Goal: Task Accomplishment & Management: Manage account settings

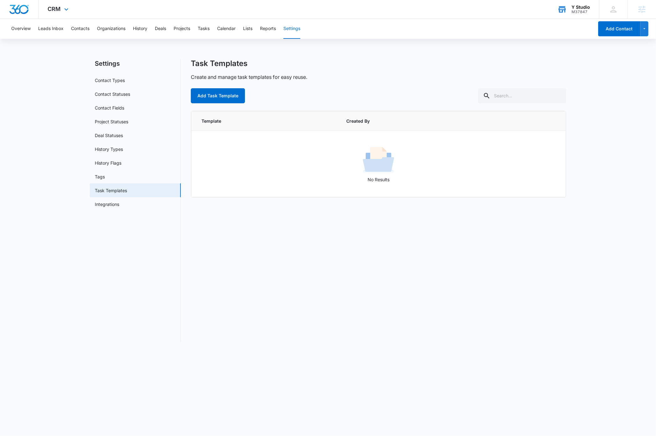
click at [582, 7] on div "Y Studio" at bounding box center [581, 7] width 18 height 5
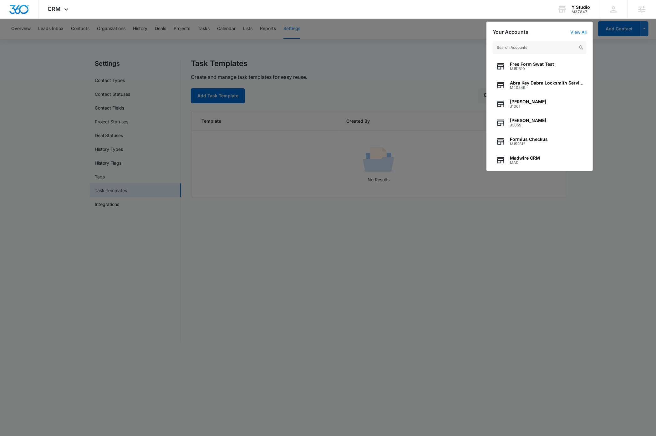
click at [54, 104] on div at bounding box center [328, 218] width 656 height 436
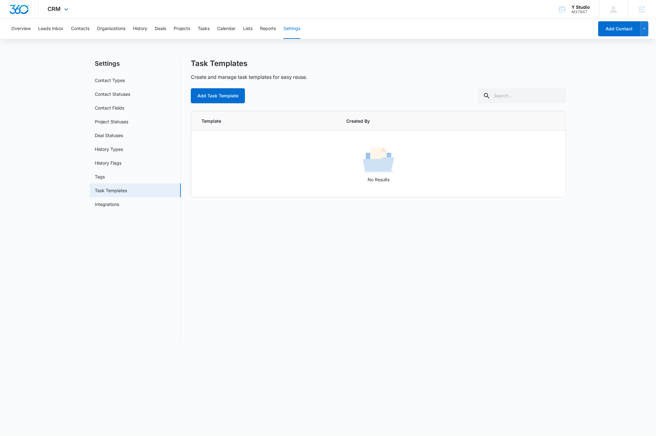
click at [24, 11] on img "Dashboard" at bounding box center [19, 9] width 20 height 9
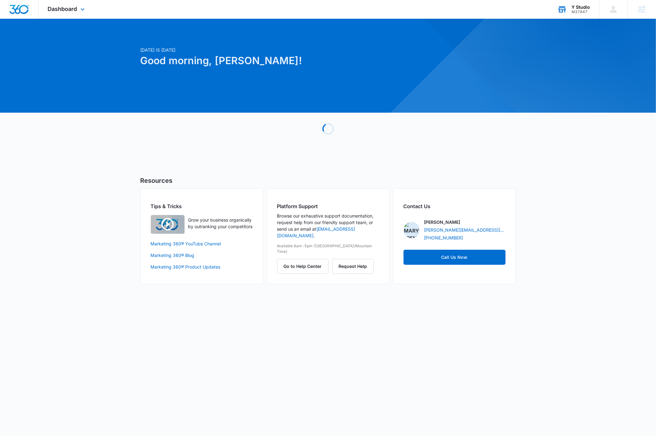
click at [579, 12] on div "M37847" at bounding box center [581, 12] width 18 height 4
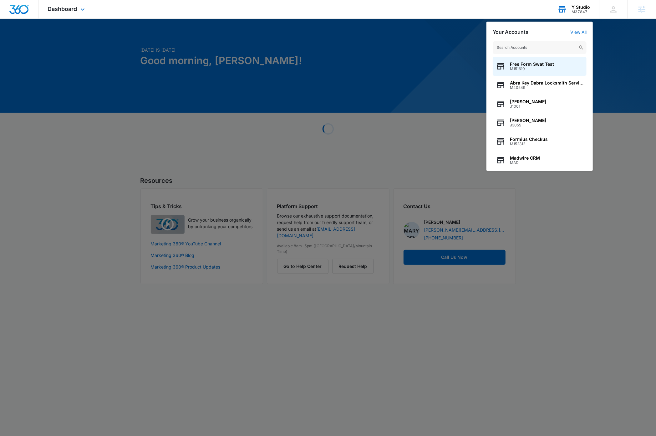
click at [549, 49] on input "text" at bounding box center [540, 47] width 94 height 13
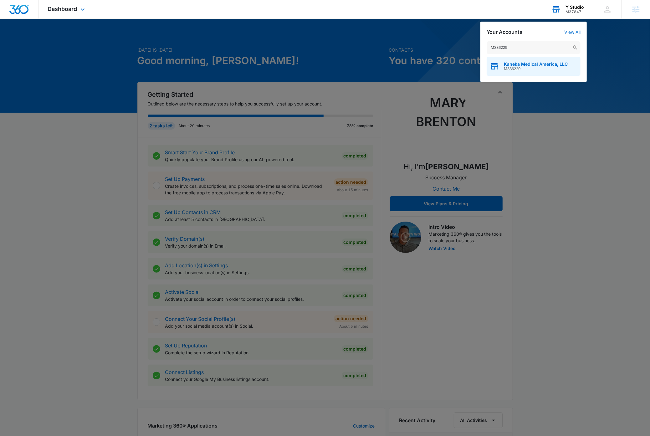
type input "M336229"
click at [534, 67] on span "M336229" at bounding box center [536, 69] width 64 height 4
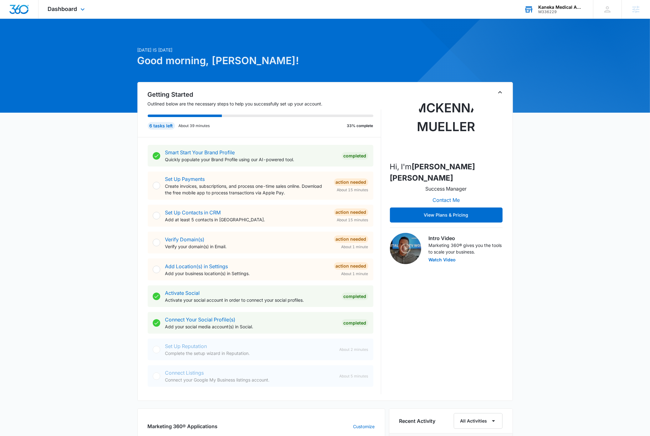
click at [500, 93] on icon "Toggle Collapse" at bounding box center [500, 93] width 8 height 8
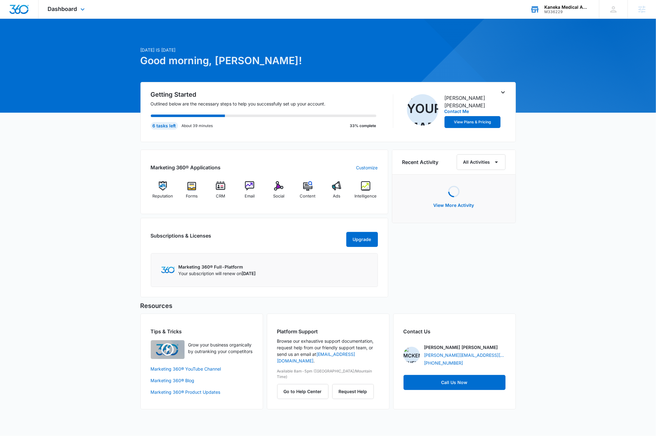
click at [579, 182] on div "Today is Thursday, September 11th Good morning, Dave! Getting Started Outlined …" at bounding box center [328, 222] width 656 height 390
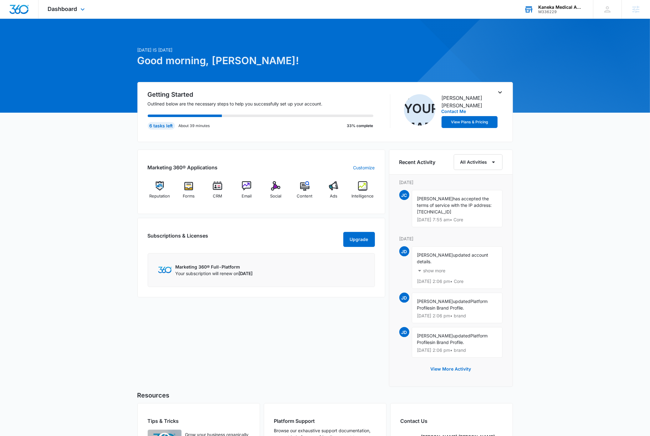
click at [103, 206] on div "[DATE] is [DATE] Good morning, [PERSON_NAME]! Getting Started Outlined below ar…" at bounding box center [325, 267] width 650 height 480
click at [216, 187] on img at bounding box center [217, 185] width 9 height 9
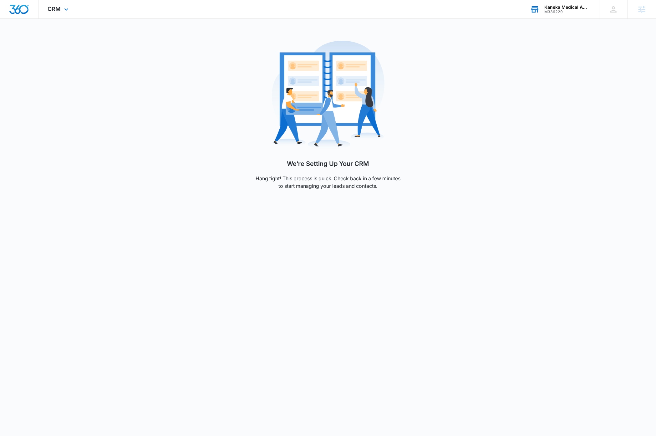
click at [21, 10] on img "Dashboard" at bounding box center [19, 9] width 20 height 9
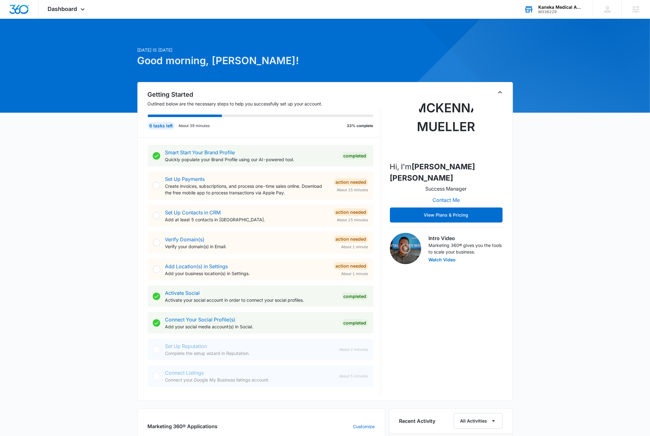
click at [103, 204] on div "[DATE] is [DATE] Good morning, [PERSON_NAME]! Getting Started Outlined below ar…" at bounding box center [325, 396] width 650 height 739
click at [499, 93] on icon "Toggle Collapse" at bounding box center [500, 93] width 8 height 8
click at [100, 223] on div "[DATE] is [DATE] Good morning, [PERSON_NAME]! Getting Started Outlined below ar…" at bounding box center [325, 396] width 650 height 739
click at [499, 95] on icon "Toggle Collapse" at bounding box center [500, 93] width 8 height 8
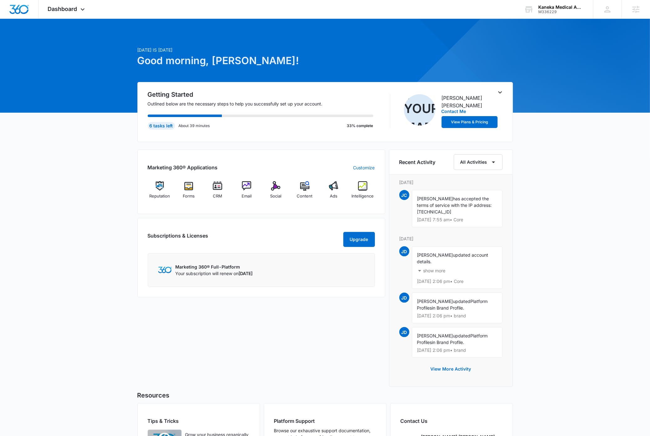
click at [109, 206] on div "[DATE] is [DATE] Good morning, [PERSON_NAME]! Getting Started Outlined below ar…" at bounding box center [325, 267] width 650 height 480
click at [219, 190] on img at bounding box center [217, 185] width 9 height 9
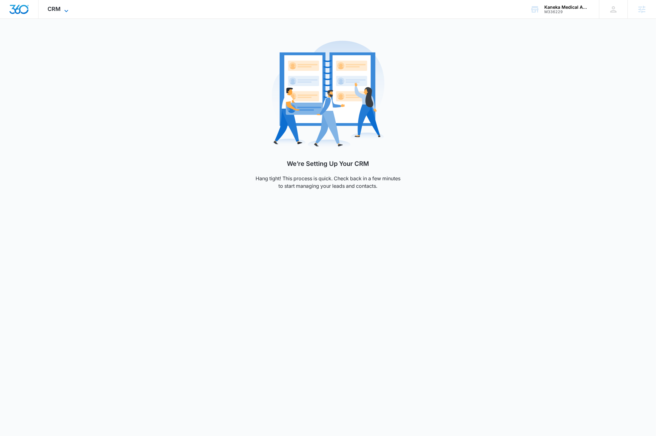
click at [66, 10] on icon at bounding box center [67, 11] width 8 height 8
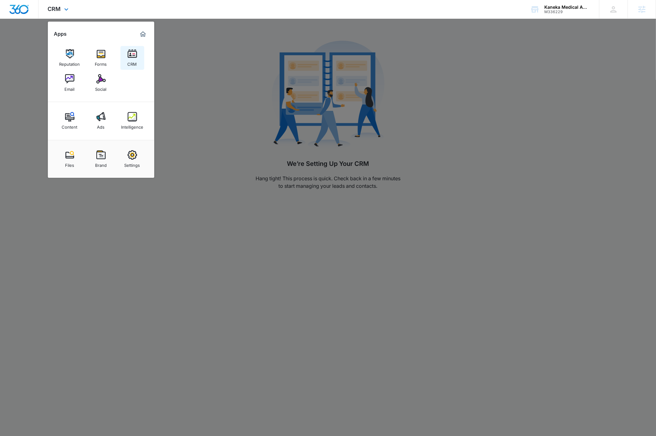
click at [132, 57] on img at bounding box center [132, 53] width 9 height 9
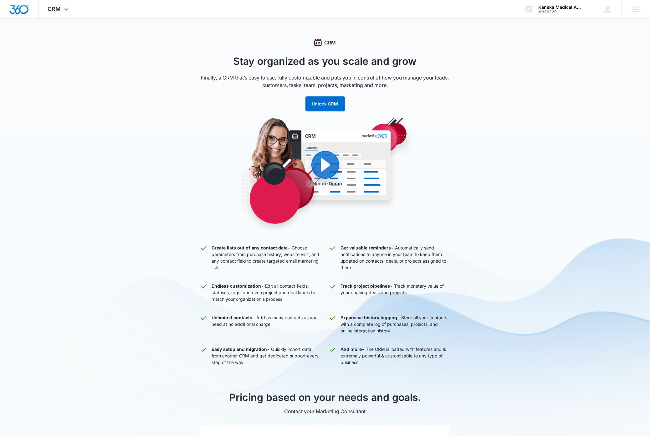
click at [18, 12] on img "Dashboard" at bounding box center [19, 9] width 20 height 9
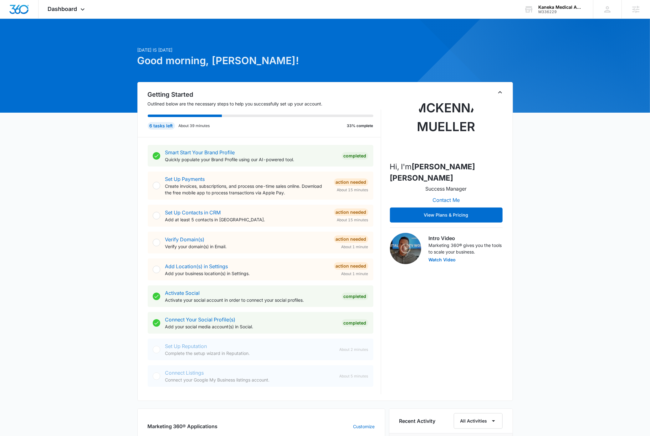
click at [113, 188] on div "[DATE] is [DATE] Good morning, [PERSON_NAME]! Getting Started Outlined below ar…" at bounding box center [325, 396] width 650 height 739
click at [81, 10] on icon at bounding box center [83, 11] width 4 height 2
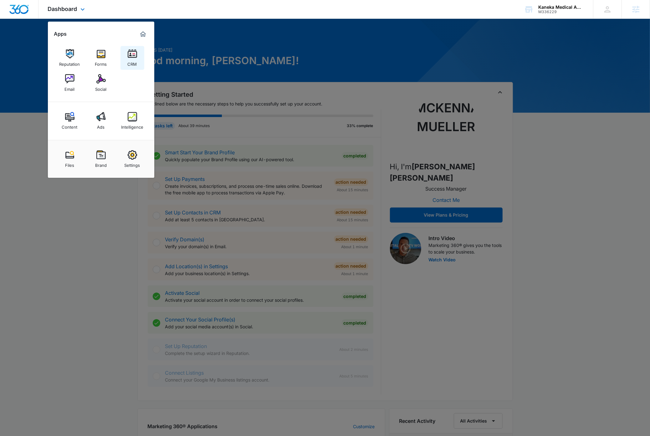
click at [132, 59] on div "CRM" at bounding box center [132, 63] width 9 height 8
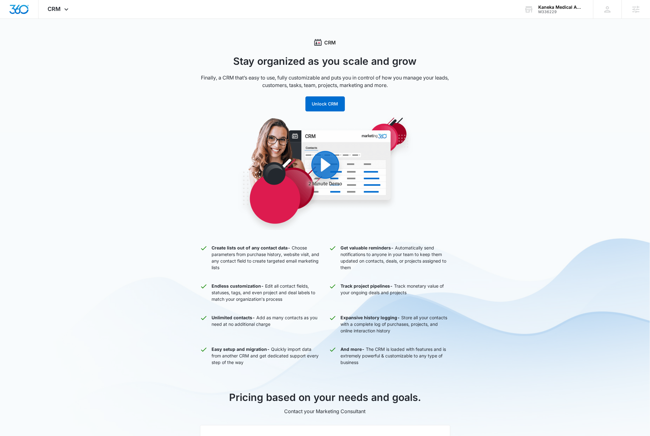
click at [116, 127] on div "CRM Stay organized as you scale and grow Finally, a CRM that’s easy to use, ful…" at bounding box center [325, 315] width 650 height 553
click at [23, 10] on img "Dashboard" at bounding box center [19, 9] width 20 height 9
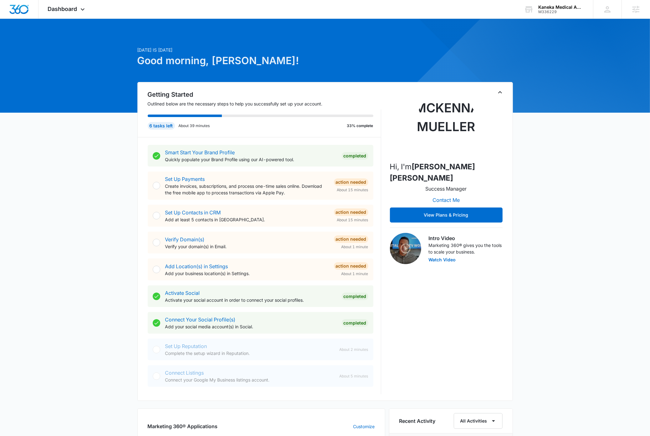
click at [570, 272] on div "[DATE] is [DATE] Good morning, [PERSON_NAME]! Getting Started Outlined below ar…" at bounding box center [325, 396] width 650 height 739
click at [499, 94] on icon "Toggle Collapse" at bounding box center [500, 93] width 8 height 8
click at [501, 92] on icon "Toggle Collapse" at bounding box center [500, 93] width 8 height 8
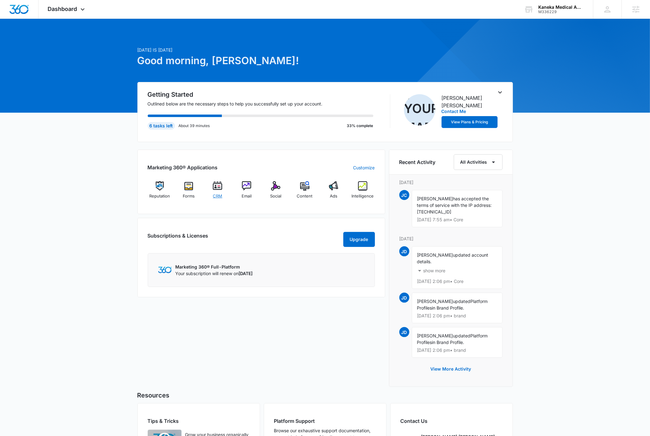
click at [218, 189] on img at bounding box center [217, 185] width 9 height 9
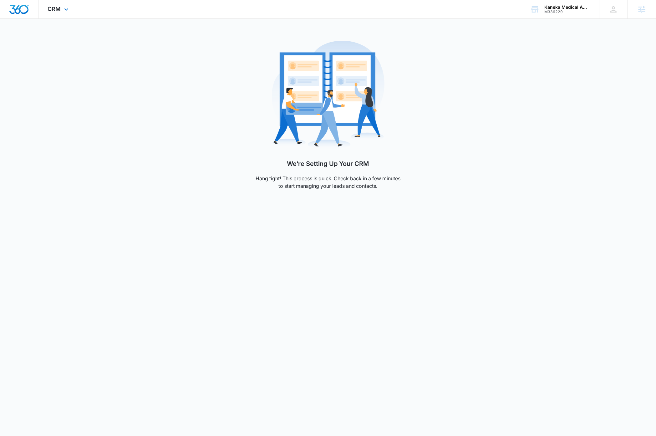
click at [19, 10] on img "Dashboard" at bounding box center [19, 9] width 20 height 9
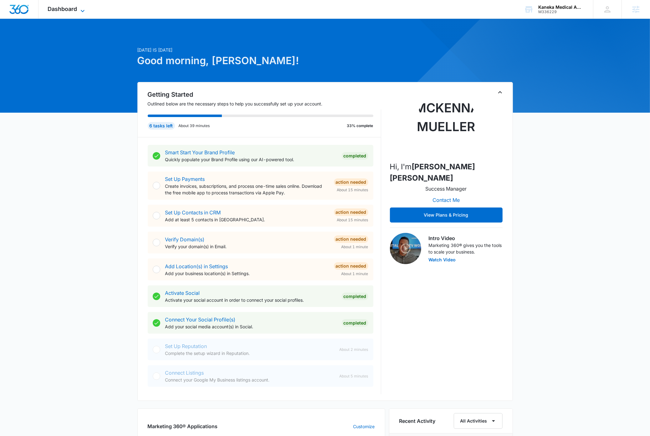
click at [74, 8] on span "Dashboard" at bounding box center [62, 9] width 29 height 7
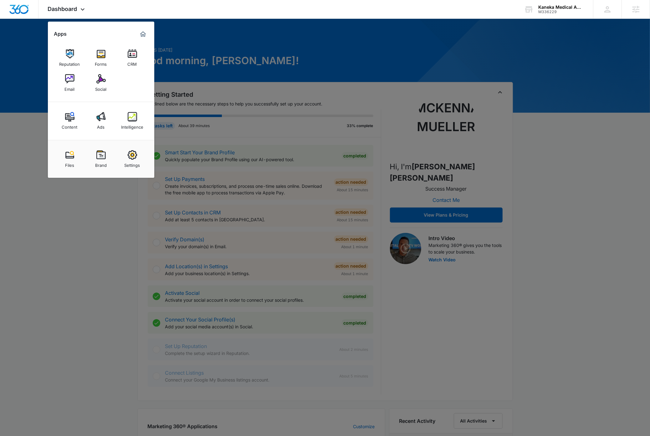
click at [86, 276] on div at bounding box center [325, 218] width 650 height 436
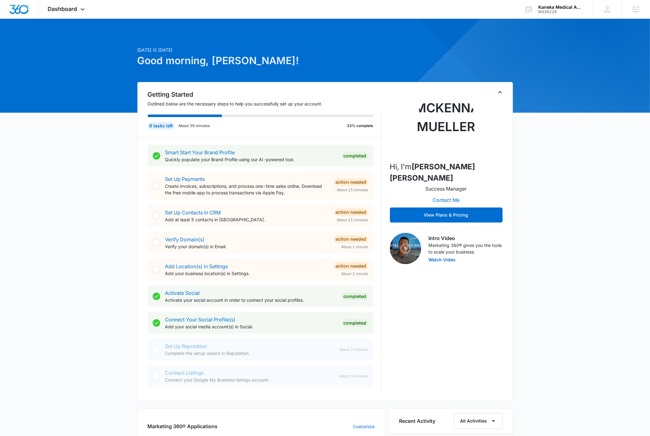
click at [96, 267] on div "Today is Thursday, September 11th Good morning, Dave! Getting Started Outlined …" at bounding box center [325, 396] width 650 height 739
click at [83, 9] on icon at bounding box center [83, 11] width 8 height 8
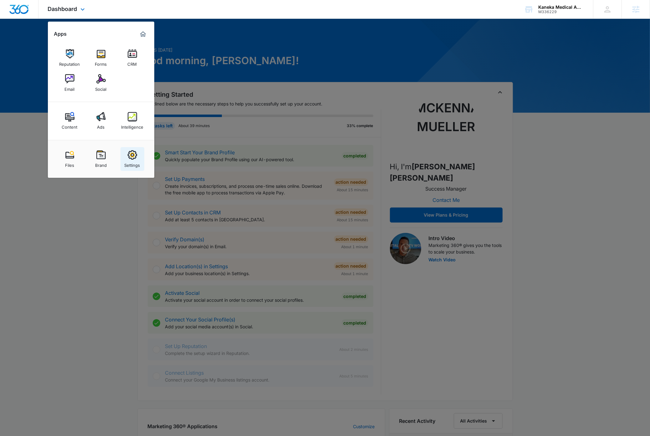
click at [131, 158] on img at bounding box center [132, 154] width 9 height 9
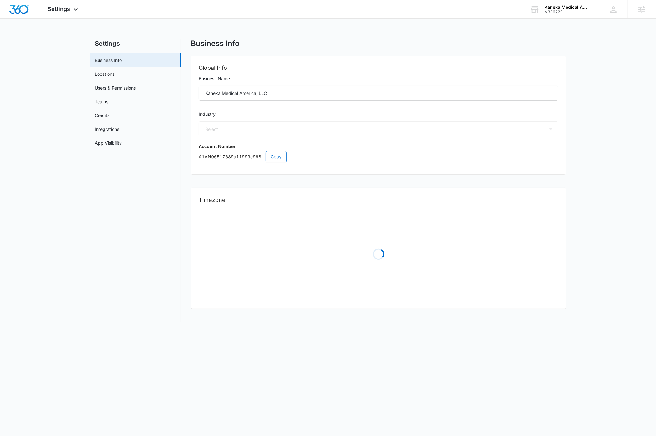
select select "13"
select select "US"
select select "America/New_York"
click at [276, 153] on span "Copy" at bounding box center [276, 156] width 11 height 7
click at [23, 12] on img "Dashboard" at bounding box center [19, 9] width 20 height 9
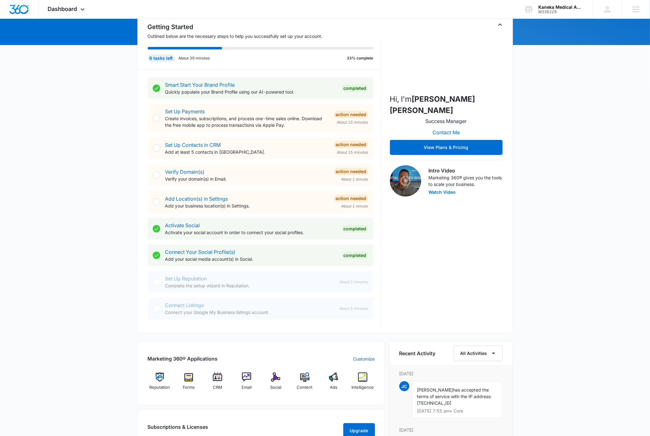
scroll to position [331, 0]
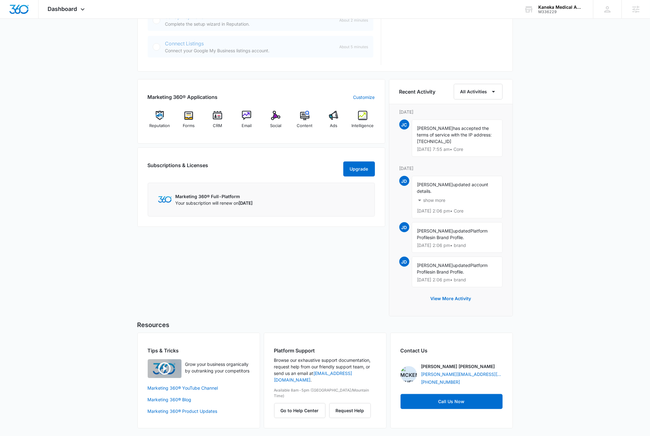
click at [99, 238] on div "Today is Thursday, September 11th Good morning, Dave! Getting Started Outlined …" at bounding box center [325, 66] width 650 height 739
click at [217, 119] on div "CRM" at bounding box center [218, 122] width 24 height 22
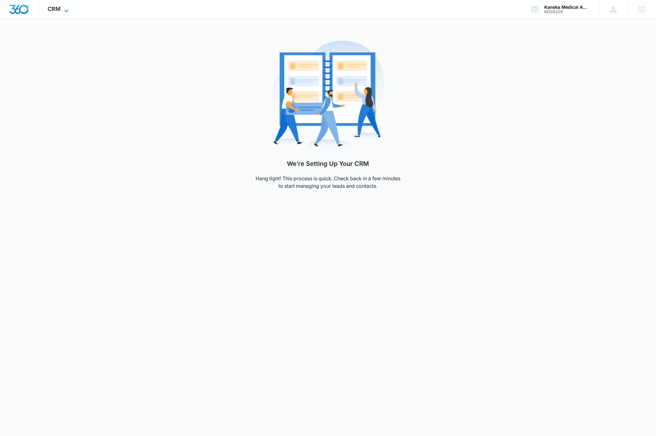
click at [67, 10] on icon at bounding box center [67, 11] width 8 height 8
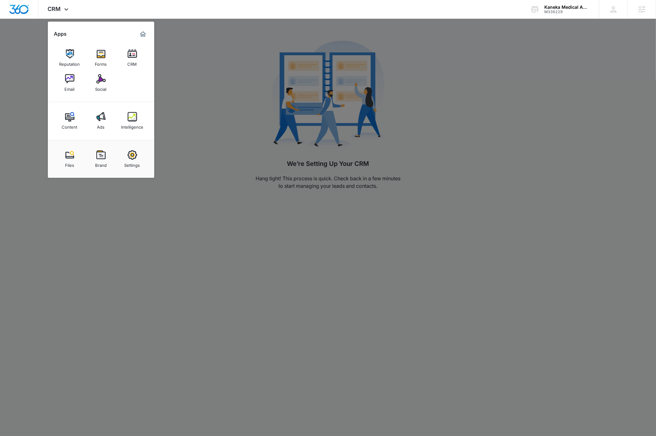
click at [69, 81] on img at bounding box center [69, 78] width 9 height 9
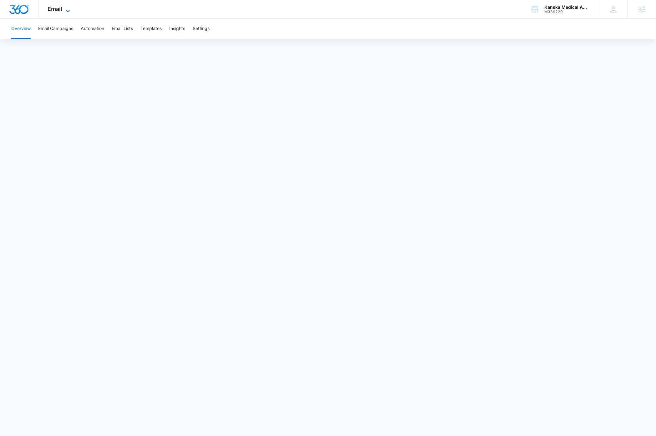
click at [71, 12] on icon at bounding box center [68, 11] width 8 height 8
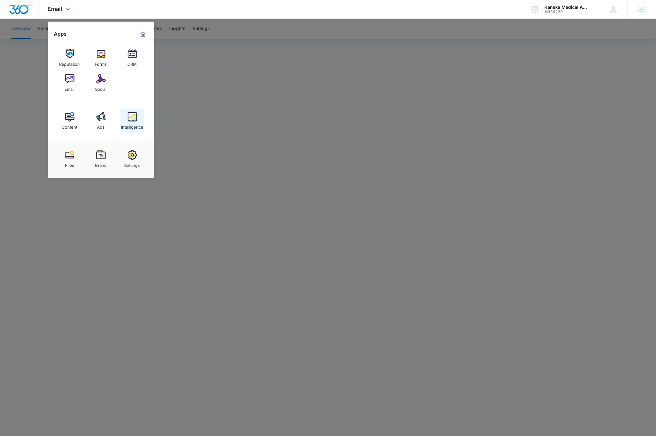
click at [136, 117] on img at bounding box center [132, 116] width 9 height 9
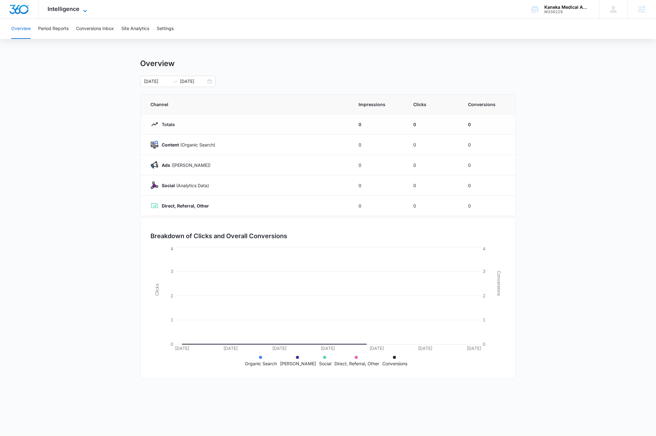
click at [86, 10] on icon at bounding box center [85, 11] width 8 height 8
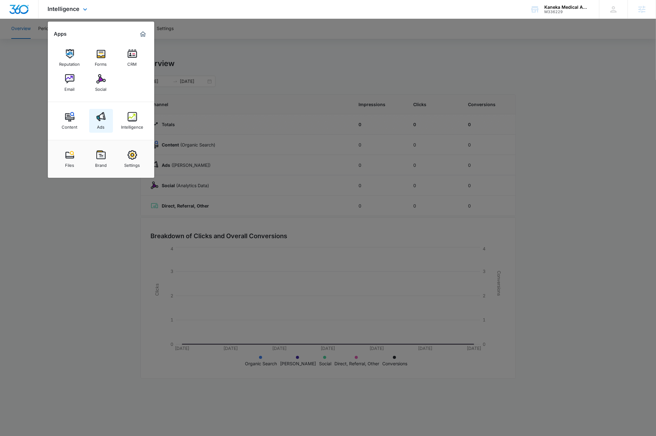
click at [105, 122] on div "Ads" at bounding box center [101, 125] width 8 height 8
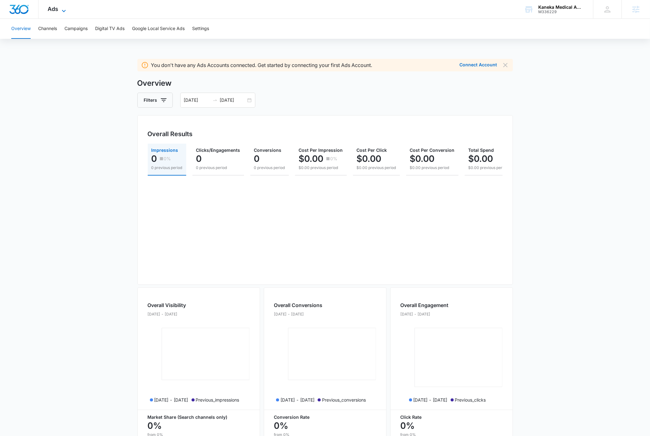
click at [63, 9] on icon at bounding box center [64, 11] width 8 height 8
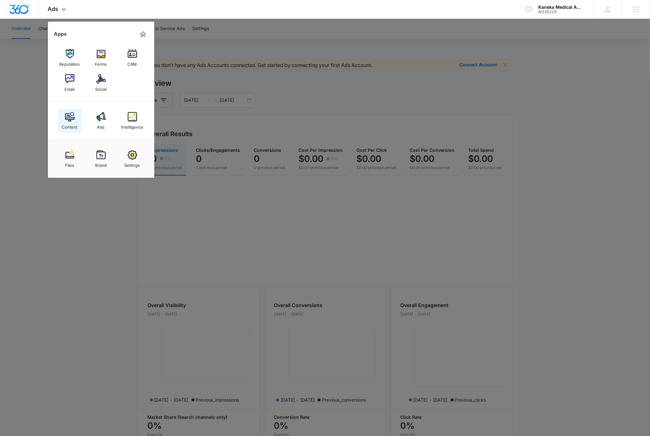
click at [69, 121] on img at bounding box center [69, 116] width 9 height 9
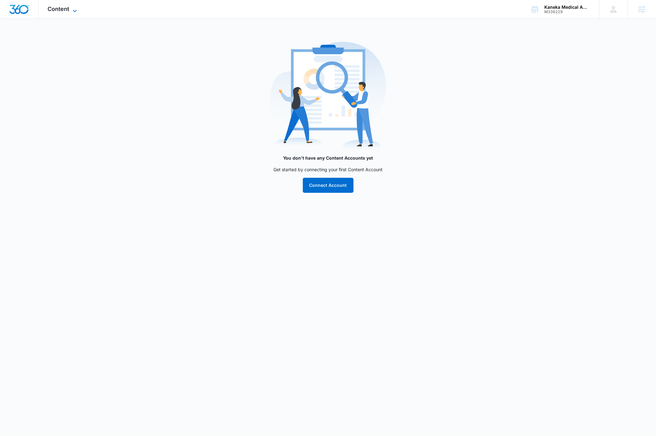
click at [74, 10] on icon at bounding box center [75, 11] width 8 height 8
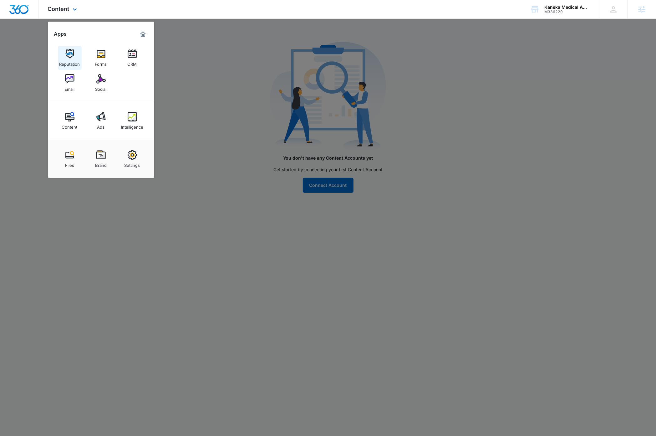
click at [69, 60] on div "Reputation" at bounding box center [69, 63] width 21 height 8
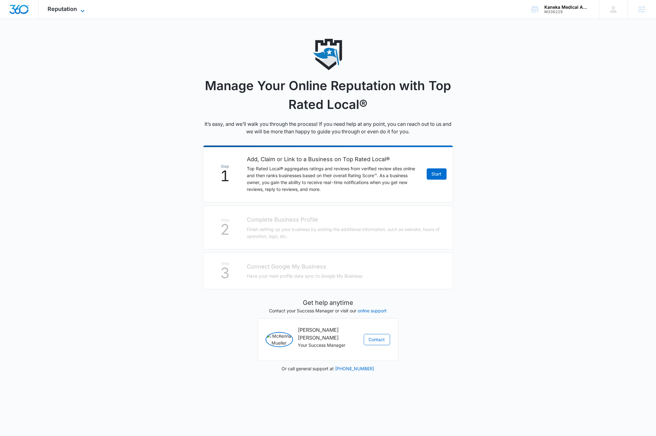
click at [81, 10] on icon at bounding box center [83, 11] width 8 height 8
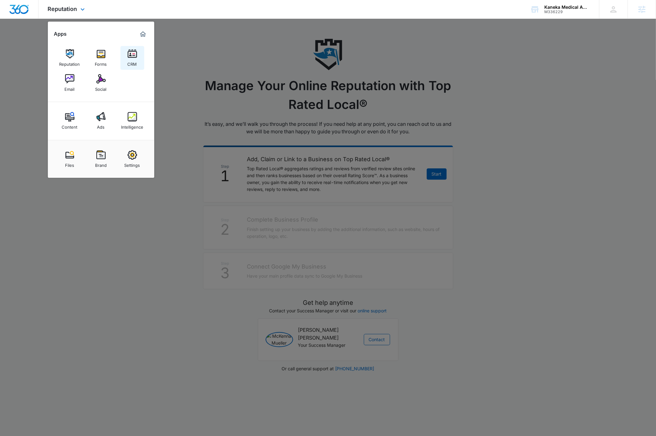
click at [135, 55] on img at bounding box center [132, 53] width 9 height 9
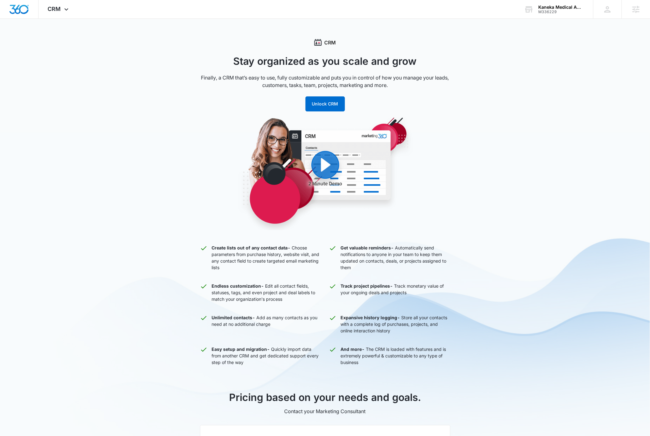
click at [73, 94] on div "CRM Stay organized as you scale and grow Finally, a CRM that’s easy to use, ful…" at bounding box center [325, 315] width 650 height 553
click at [22, 9] on img "Dashboard" at bounding box center [19, 9] width 20 height 9
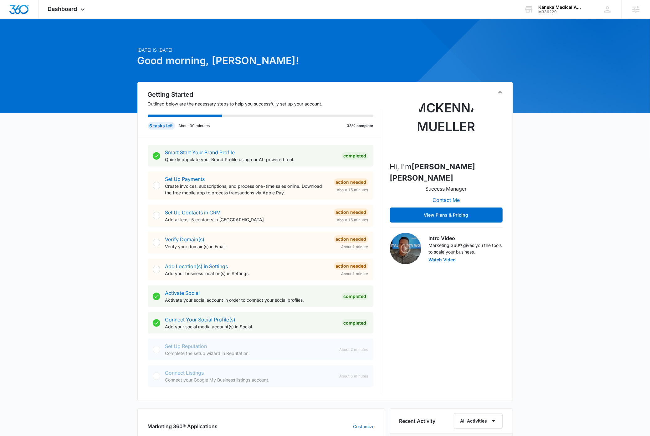
click at [105, 169] on div "Today is Thursday, September 11th Good morning, Dave! Getting Started Outlined …" at bounding box center [325, 396] width 650 height 739
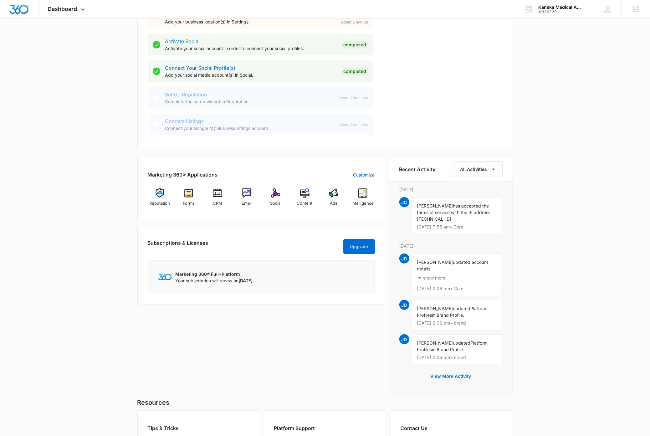
scroll to position [268, 0]
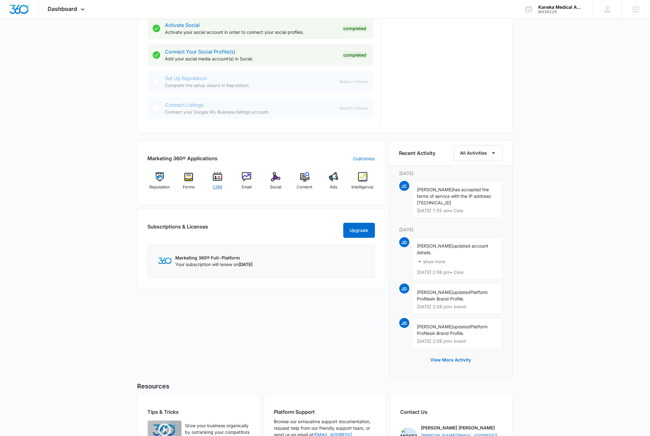
click at [216, 179] on img at bounding box center [217, 176] width 9 height 9
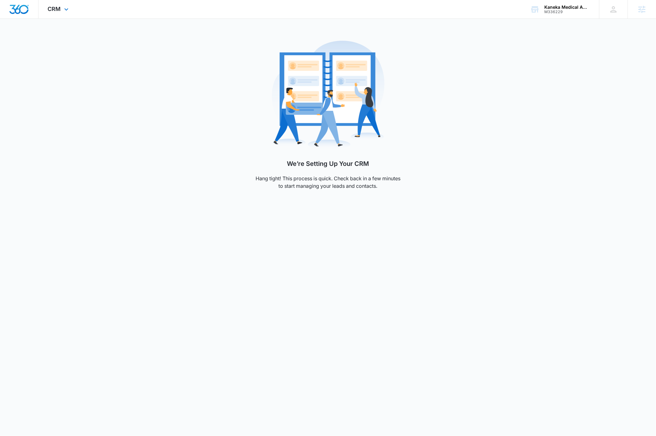
click at [23, 10] on img "Dashboard" at bounding box center [19, 9] width 20 height 9
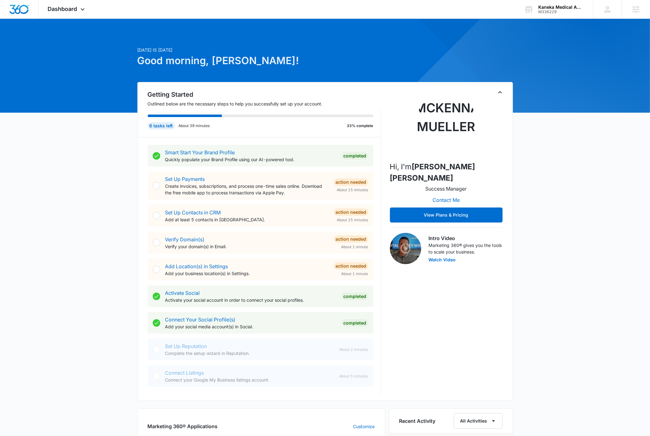
click at [113, 182] on div "Today is Thursday, September 11th Good morning, Dave! Getting Started Outlined …" at bounding box center [325, 396] width 650 height 739
click at [81, 10] on icon at bounding box center [83, 11] width 4 height 2
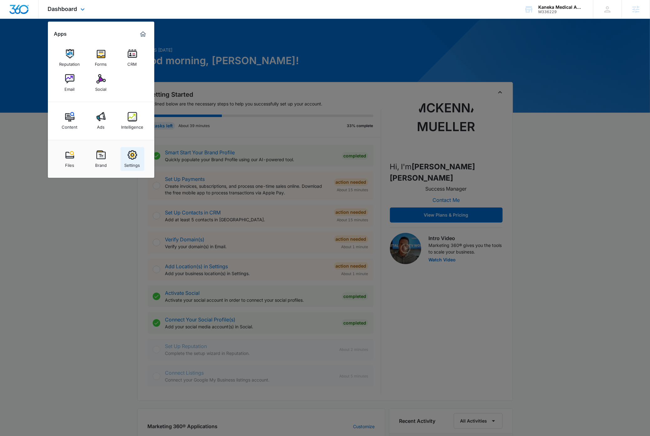
click at [135, 161] on div "Settings" at bounding box center [133, 164] width 16 height 8
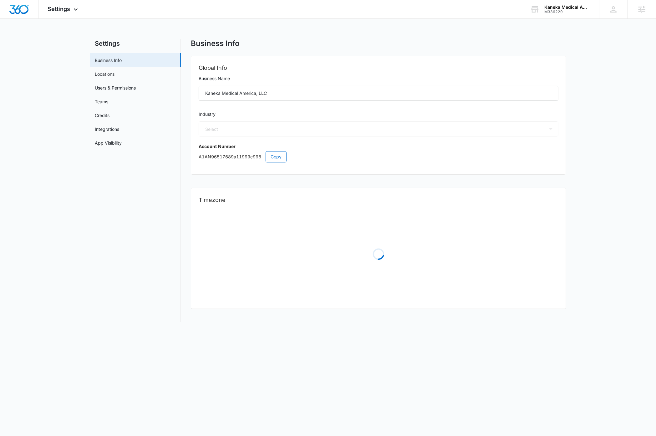
select select "13"
select select "US"
select select "America/New_York"
click at [65, 8] on span "Settings" at bounding box center [59, 9] width 23 height 7
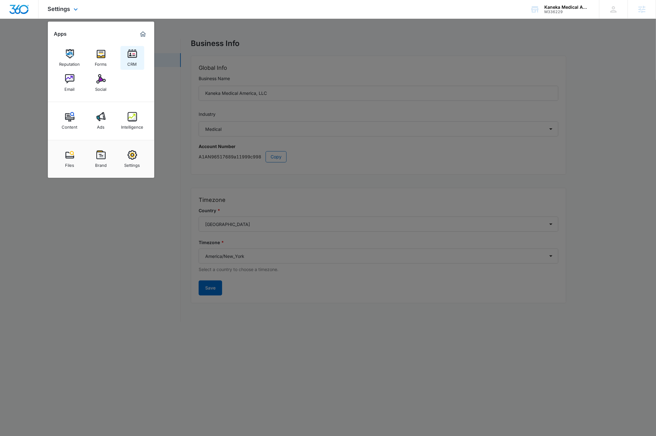
click at [136, 56] on img at bounding box center [132, 53] width 9 height 9
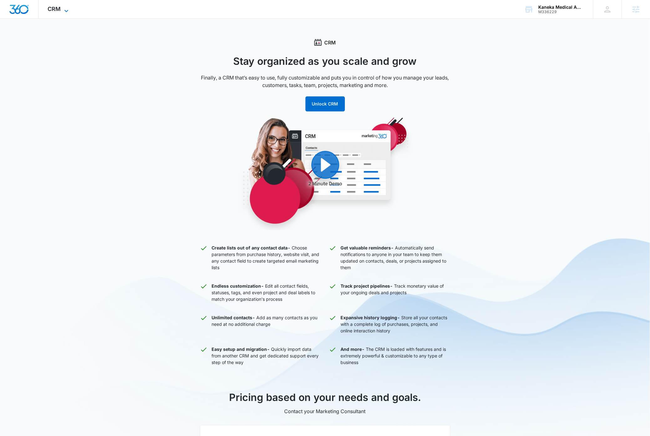
click at [67, 10] on icon at bounding box center [67, 11] width 8 height 8
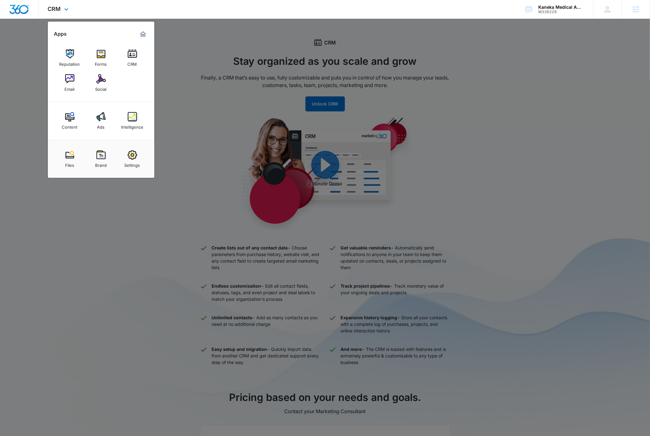
click at [20, 8] on img "Dashboard" at bounding box center [19, 9] width 20 height 9
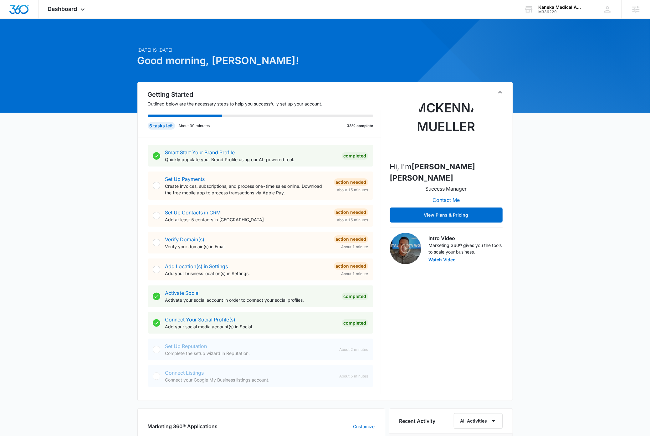
click at [501, 91] on icon "Toggle Collapse" at bounding box center [500, 93] width 8 height 8
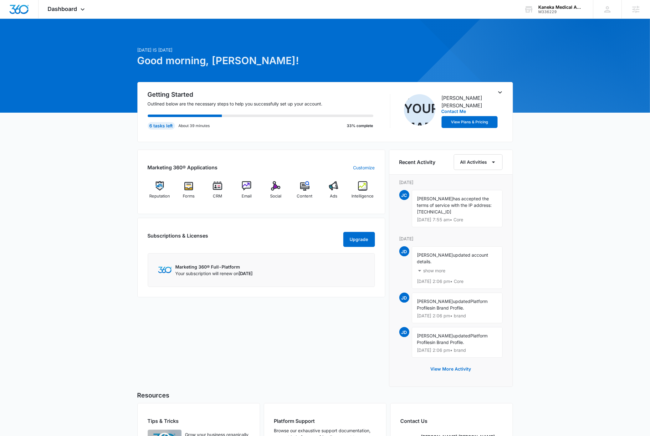
click at [69, 330] on div "Today is Thursday, September 11th Good morning, Dave! Getting Started Outlined …" at bounding box center [325, 267] width 650 height 480
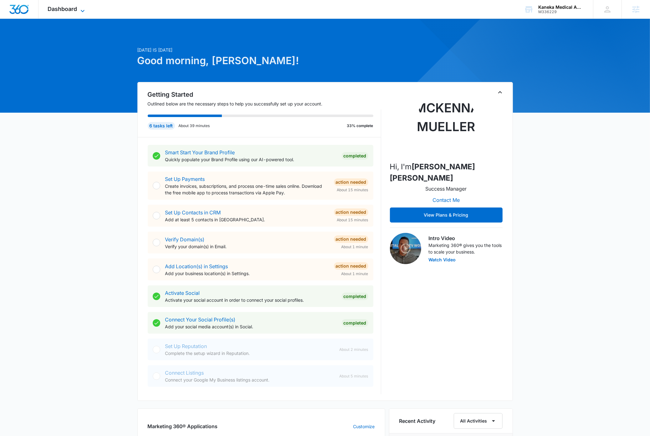
click at [82, 9] on icon at bounding box center [83, 11] width 8 height 8
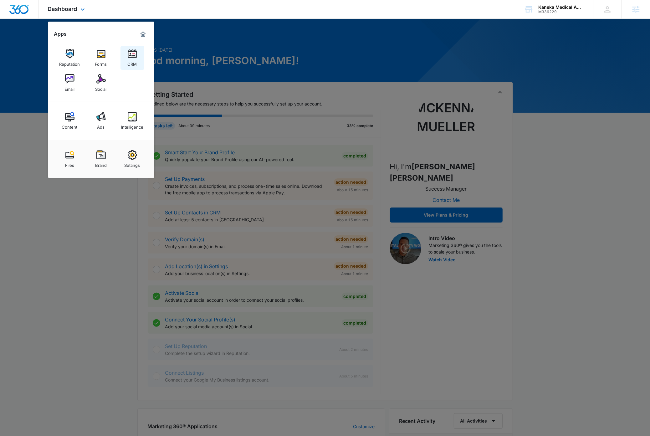
click at [129, 56] on img at bounding box center [132, 53] width 9 height 9
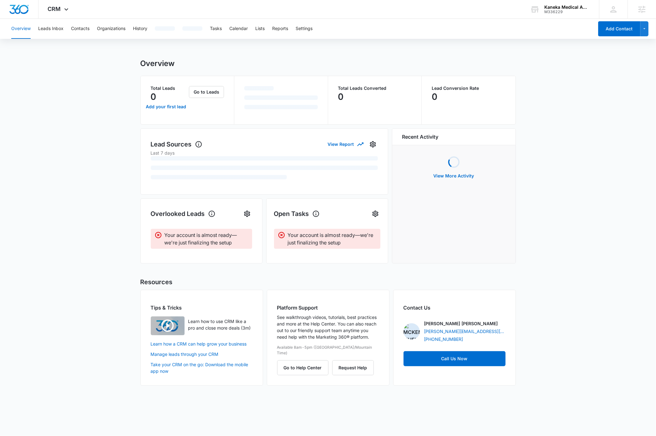
click at [75, 215] on main "Overview Total Leads 0 Add your first lead Go to Leads Total Leads Converted 0 …" at bounding box center [328, 226] width 656 height 334
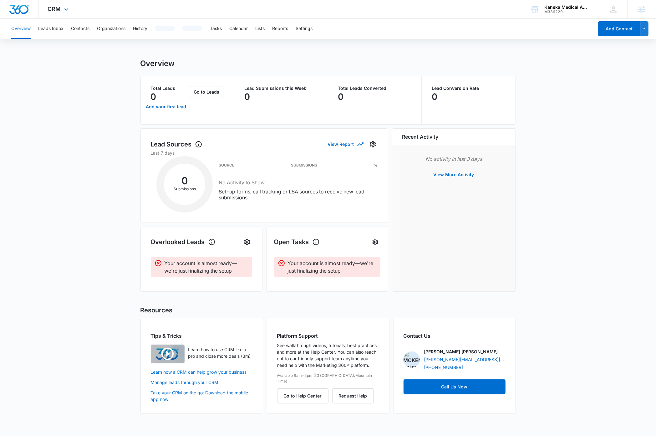
click at [14, 8] on img "Dashboard" at bounding box center [19, 9] width 20 height 9
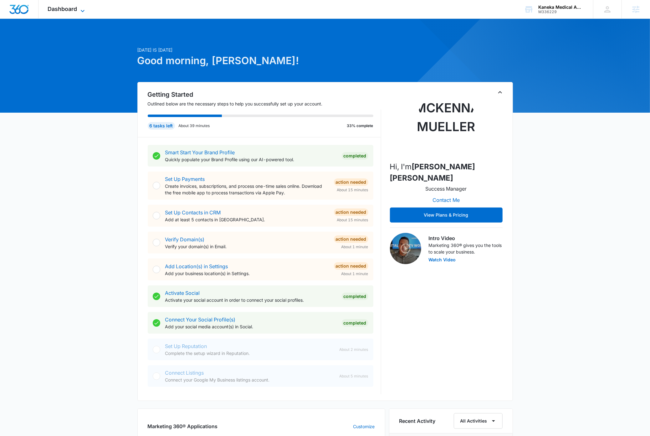
click at [80, 9] on icon at bounding box center [83, 11] width 8 height 8
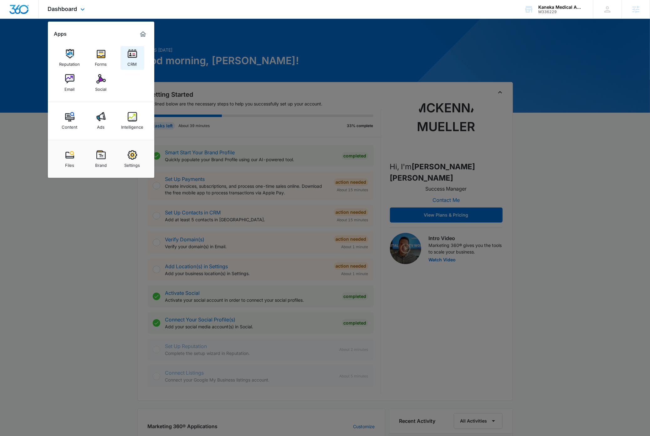
click at [136, 54] on img at bounding box center [132, 53] width 9 height 9
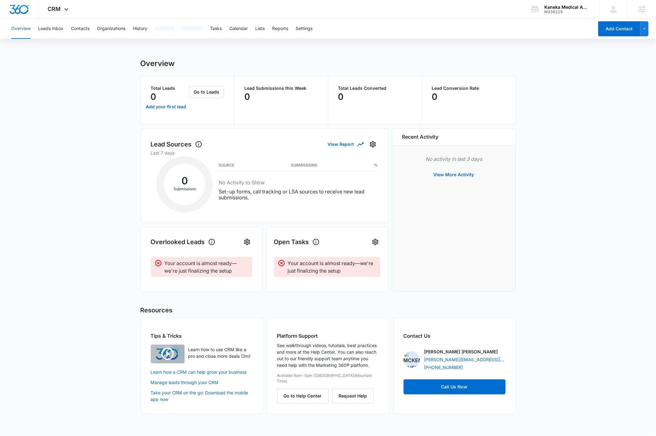
click at [83, 173] on main "Overview Total Leads 0 Add your first lead Go to Leads Lead Submissions this We…" at bounding box center [328, 240] width 656 height 362
click at [20, 9] on img "Dashboard" at bounding box center [19, 9] width 20 height 9
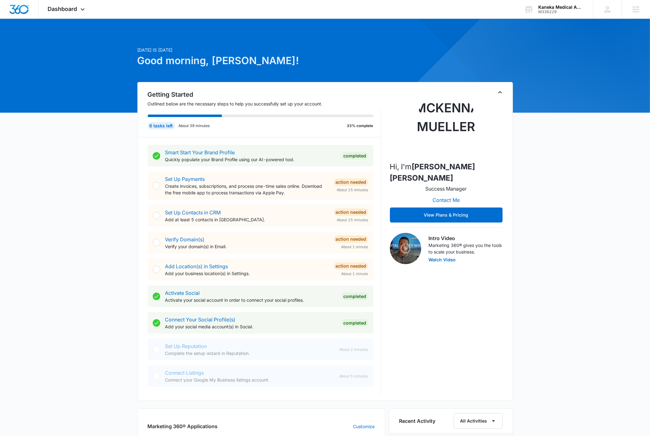
click at [111, 148] on div "Today is Thursday, September 11th Good morning, Dave! Getting Started Outlined …" at bounding box center [325, 396] width 650 height 739
click at [81, 6] on div "Dashboard Apps Reputation Forms CRM Email Social Content Ads Intelligence Files…" at bounding box center [67, 9] width 57 height 18
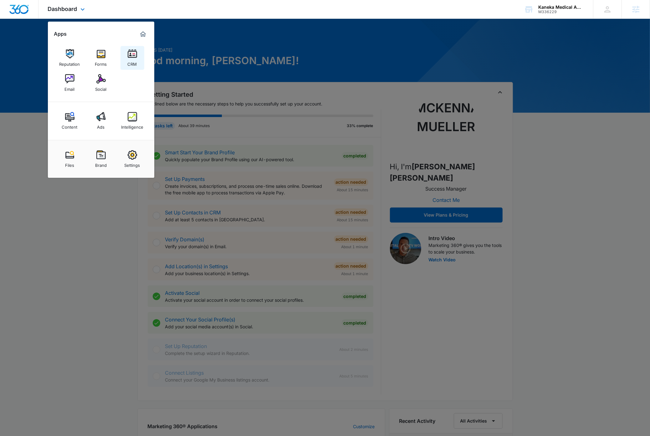
click at [132, 56] on img at bounding box center [132, 53] width 9 height 9
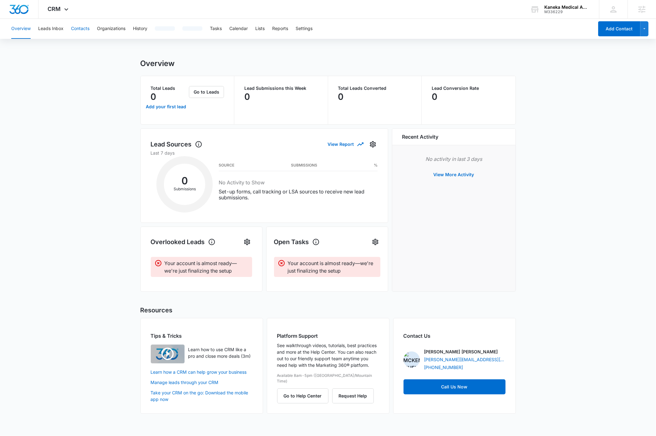
click at [84, 28] on button "Contacts" at bounding box center [80, 29] width 18 height 20
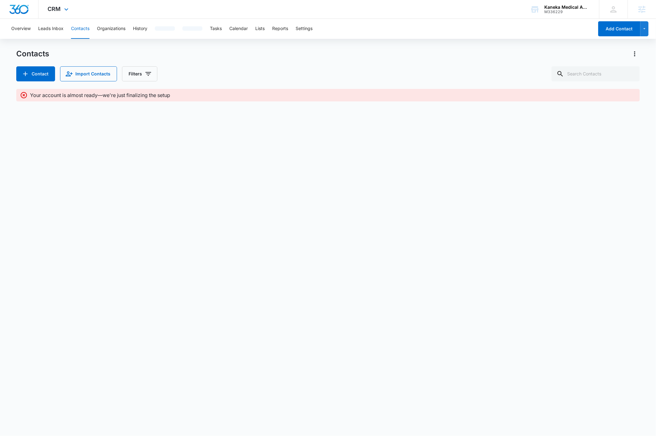
click at [20, 10] on img "Dashboard" at bounding box center [19, 9] width 20 height 9
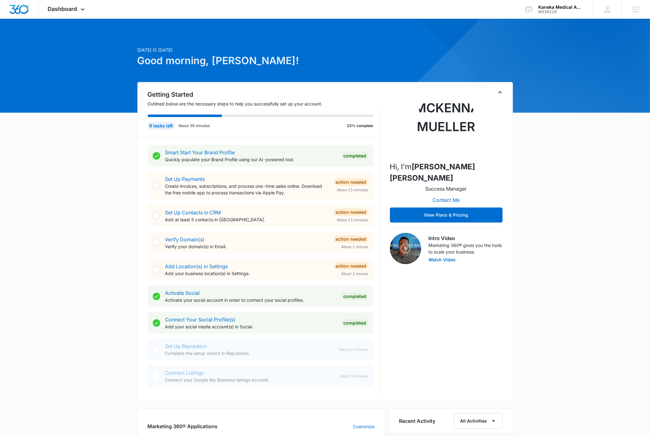
drag, startPoint x: 80, startPoint y: 184, endPoint x: 82, endPoint y: 176, distance: 8.3
click at [80, 184] on div "Today is Thursday, September 11th Good morning, Dave! Getting Started Outlined …" at bounding box center [325, 396] width 650 height 739
click at [82, 6] on div "Dashboard Apps Reputation Forms CRM Email Social Content Ads Intelligence Files…" at bounding box center [67, 9] width 57 height 18
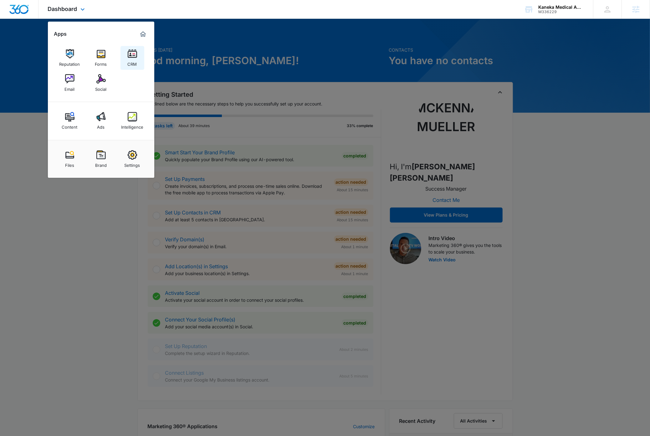
click at [125, 56] on link "CRM" at bounding box center [133, 58] width 24 height 24
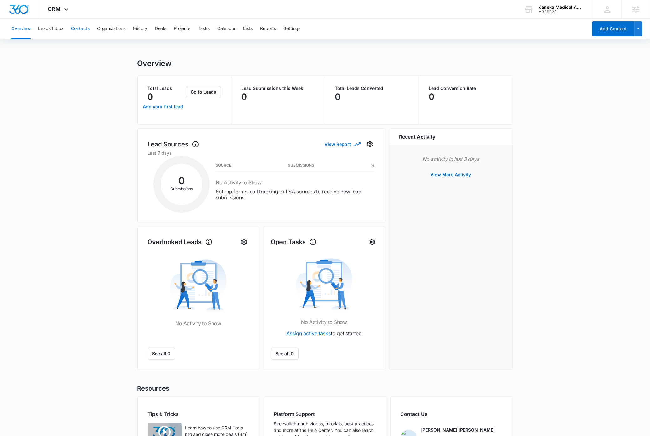
click at [82, 29] on button "Contacts" at bounding box center [80, 29] width 18 height 20
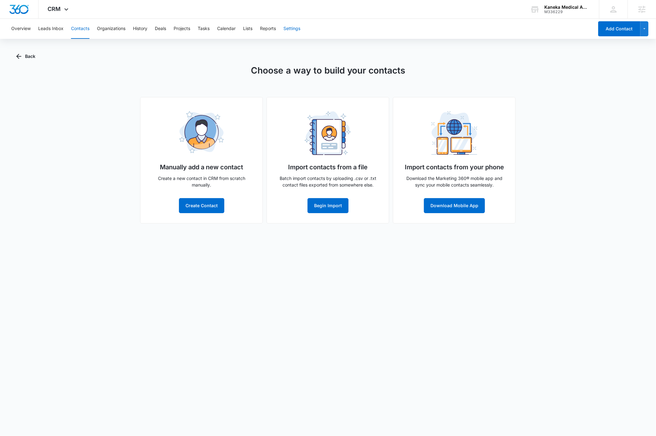
click at [296, 28] on button "Settings" at bounding box center [292, 29] width 17 height 20
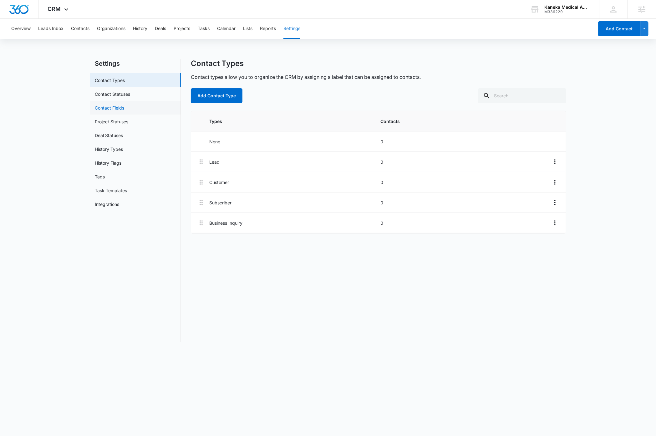
click at [120, 109] on link "Contact Fields" at bounding box center [109, 108] width 29 height 7
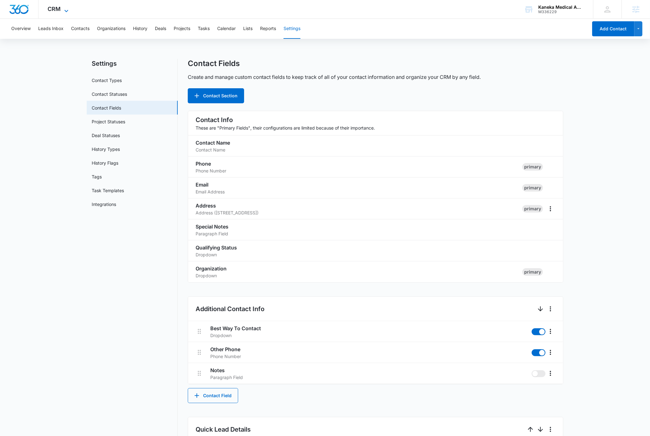
click at [65, 7] on icon at bounding box center [67, 11] width 8 height 8
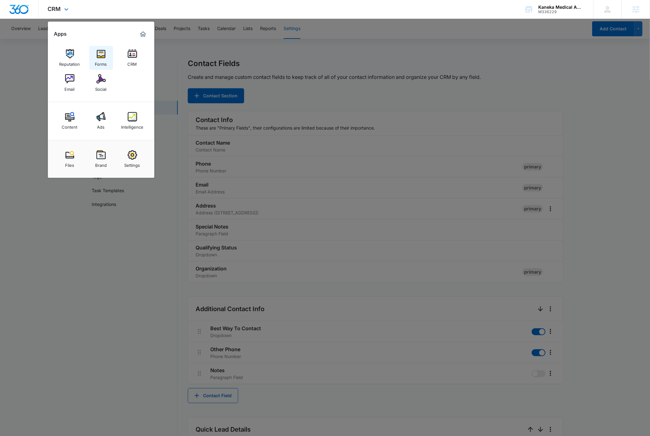
click at [99, 55] on img at bounding box center [100, 53] width 9 height 9
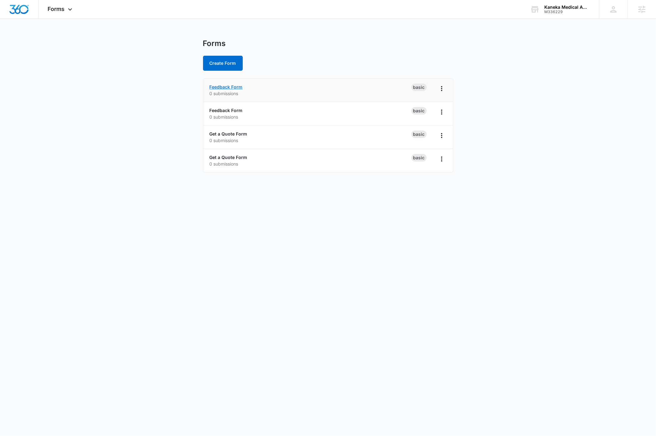
click at [234, 87] on link "Feedback Form" at bounding box center [226, 86] width 33 height 5
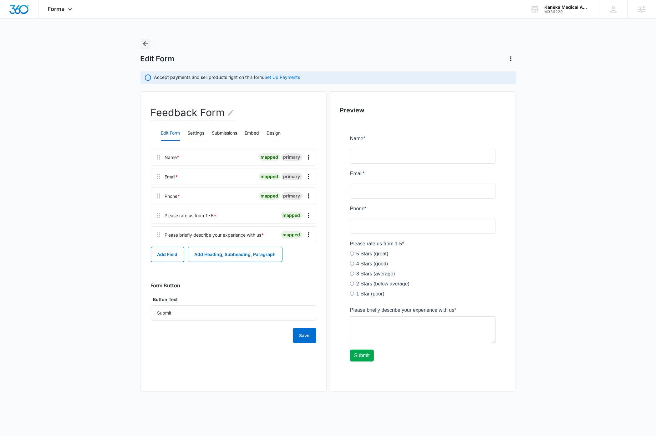
click at [146, 44] on icon "Back" at bounding box center [146, 44] width 8 height 8
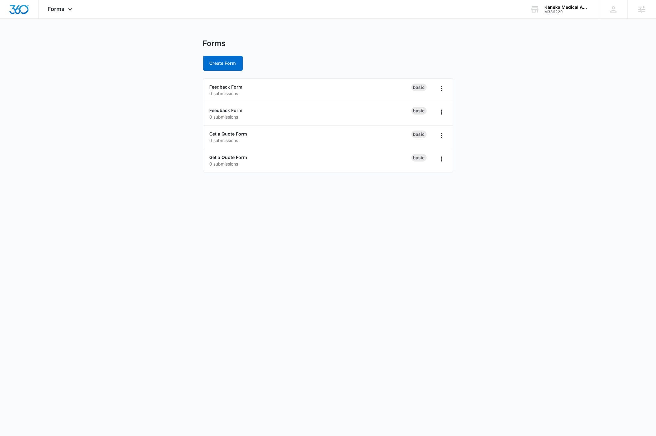
click at [22, 129] on main "Forms Create Form Feedback Form 0 submissions Basic Feedback Form 0 submissions…" at bounding box center [328, 109] width 656 height 141
click at [229, 109] on link "Feedback Form" at bounding box center [226, 110] width 33 height 5
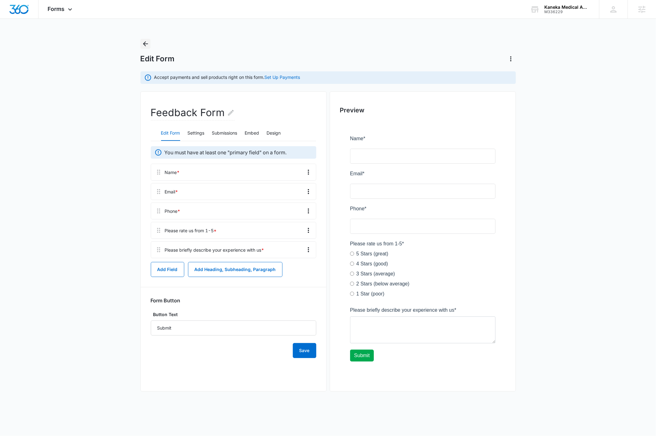
click at [148, 42] on icon "Back" at bounding box center [146, 44] width 8 height 8
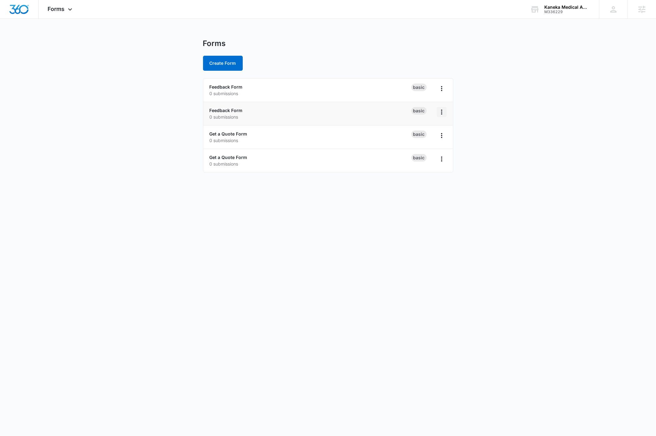
click at [443, 112] on icon "Overflow Menu" at bounding box center [442, 112] width 8 height 8
click at [423, 149] on div "Delete" at bounding box center [421, 148] width 19 height 4
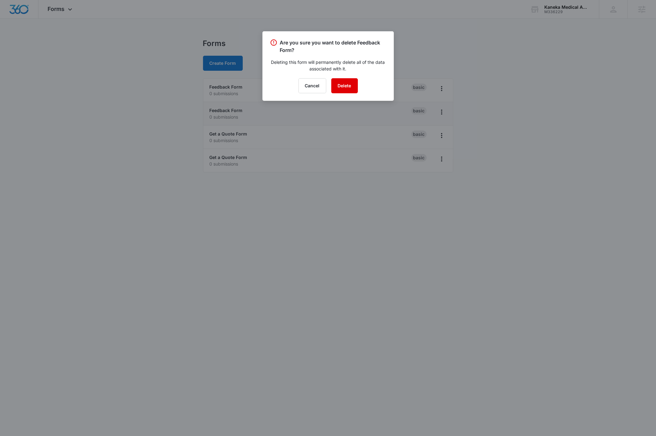
click at [347, 84] on button "Delete" at bounding box center [345, 85] width 27 height 15
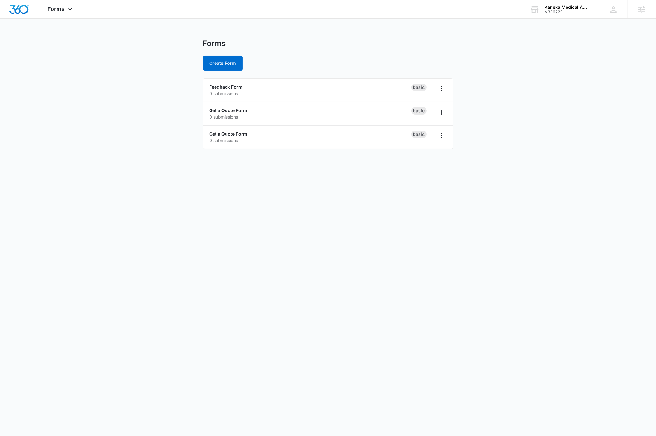
click at [215, 224] on body "Forms Apps Reputation Forms CRM Email Social Content Ads Intelligence Files Bra…" at bounding box center [328, 218] width 656 height 436
click at [225, 111] on link "Get a Quote Form" at bounding box center [229, 110] width 38 height 5
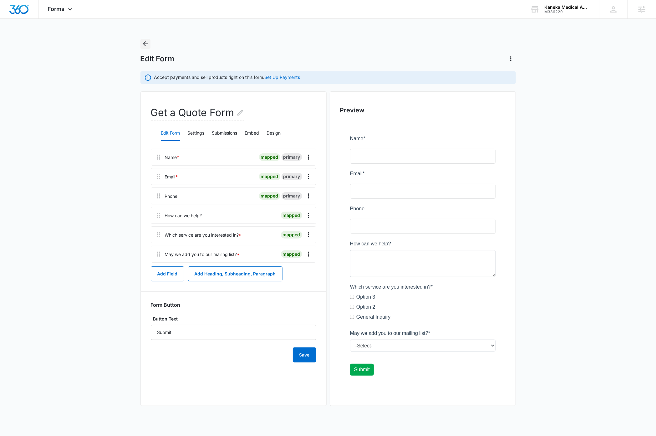
click at [147, 44] on icon "Back" at bounding box center [146, 44] width 8 height 8
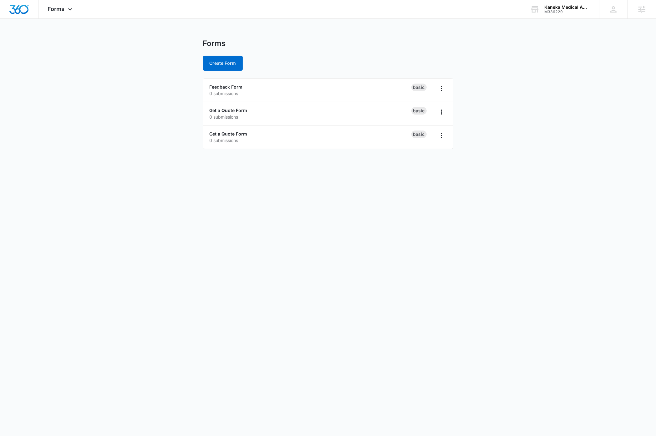
click at [44, 189] on body "Forms Apps Reputation Forms CRM Email Social Content Ads Intelligence Files Bra…" at bounding box center [328, 218] width 656 height 436
click at [239, 133] on link "Get a Quote Form" at bounding box center [229, 133] width 38 height 5
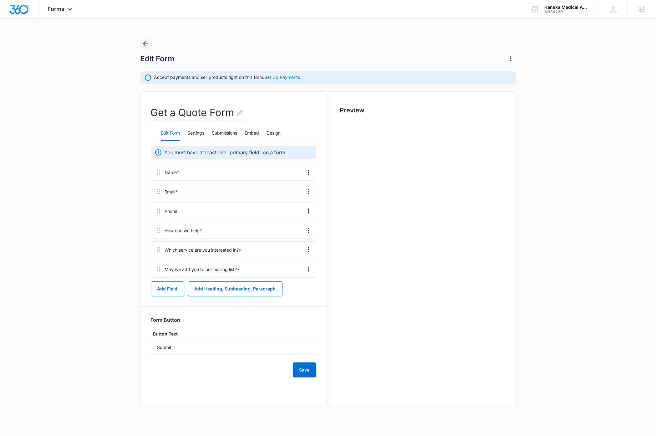
click at [146, 44] on icon "Back" at bounding box center [146, 44] width 8 height 8
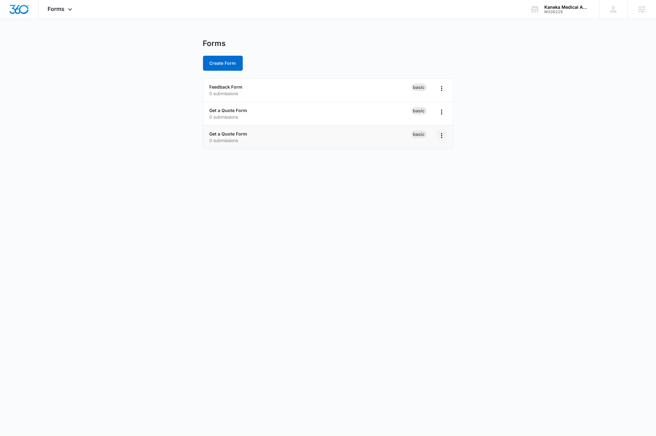
click at [442, 136] on icon "Overflow Menu" at bounding box center [442, 136] width 8 height 8
click at [422, 173] on div "Delete" at bounding box center [421, 172] width 19 height 4
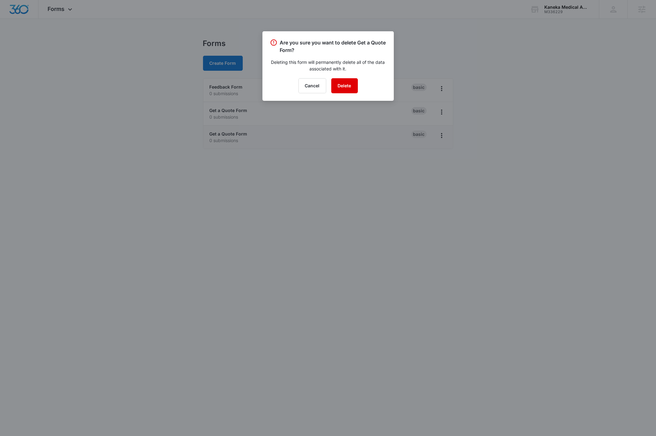
click at [347, 87] on button "Delete" at bounding box center [345, 85] width 27 height 15
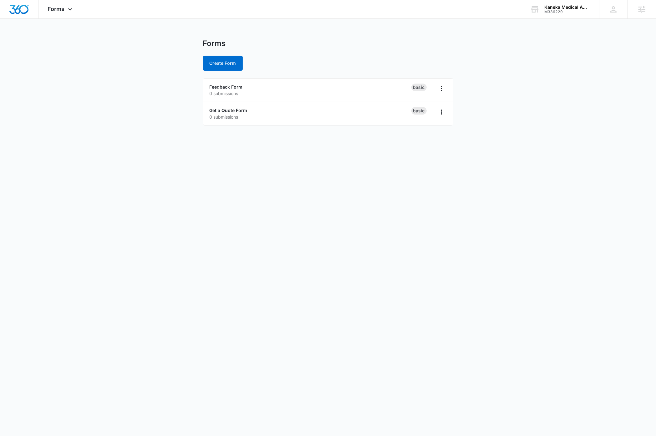
click at [295, 247] on body "Forms Apps Reputation Forms CRM Email Social Content Ads Intelligence Files Bra…" at bounding box center [328, 218] width 656 height 436
click at [95, 80] on main "Forms Create Form Feedback Form 0 submissions Basic Get a Quote Form 0 submissi…" at bounding box center [328, 86] width 656 height 94
click at [69, 8] on icon at bounding box center [70, 11] width 8 height 8
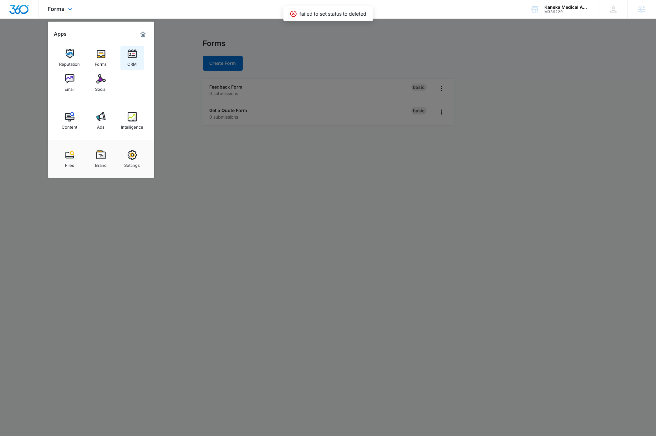
click at [131, 54] on img at bounding box center [132, 53] width 9 height 9
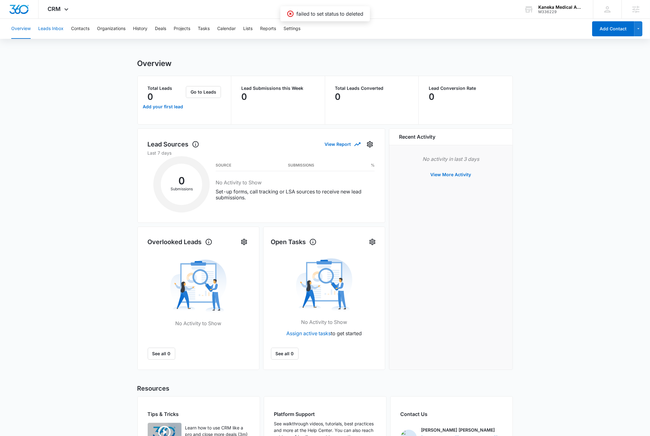
click at [60, 28] on button "Leads Inbox" at bounding box center [50, 29] width 25 height 20
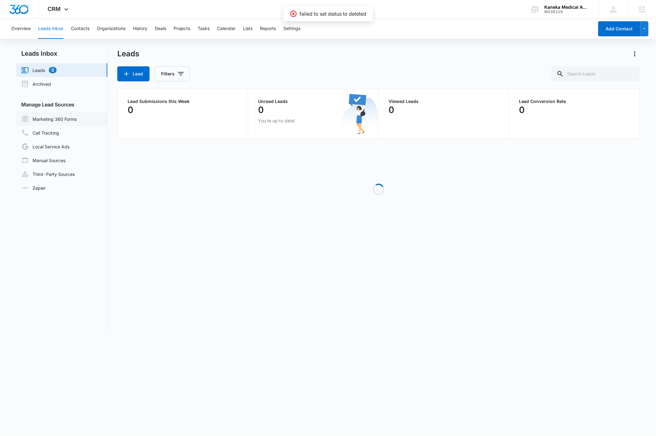
click at [68, 120] on link "Marketing 360 Forms" at bounding box center [48, 119] width 55 height 8
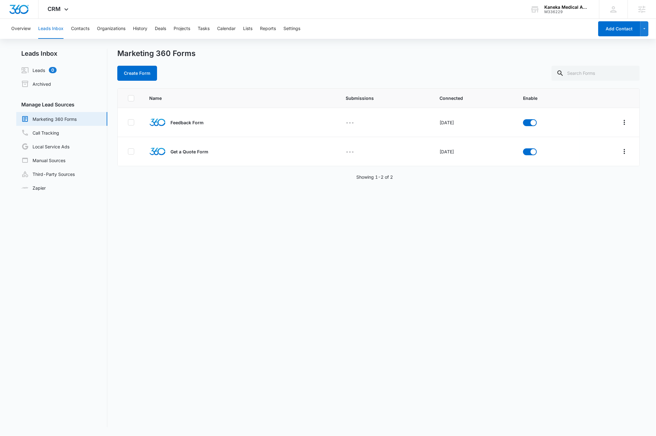
click at [254, 295] on div "Name Submissions Connected Enable Feedback Form --- Oct 12, 2022 Get a Quote Fo…" at bounding box center [378, 257] width 522 height 339
click at [621, 125] on icon "Overflow Menu" at bounding box center [625, 123] width 8 height 8
click at [593, 157] on div "Field Mapping" at bounding box center [590, 159] width 35 height 4
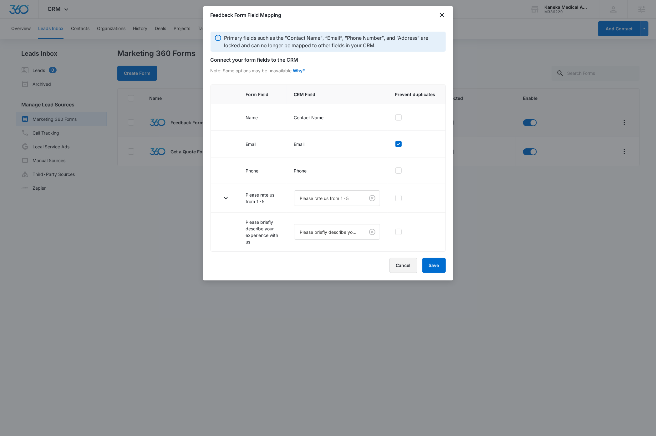
click at [408, 268] on button "Cancel" at bounding box center [404, 265] width 28 height 15
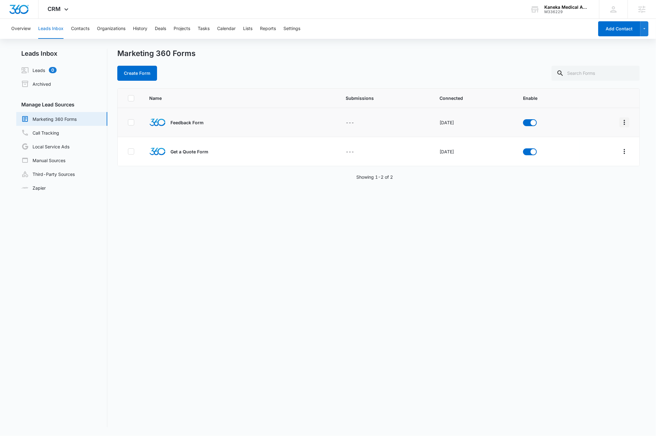
click at [621, 122] on icon "Overflow Menu" at bounding box center [625, 123] width 8 height 8
click at [589, 159] on div "Field Mapping" at bounding box center [590, 159] width 35 height 4
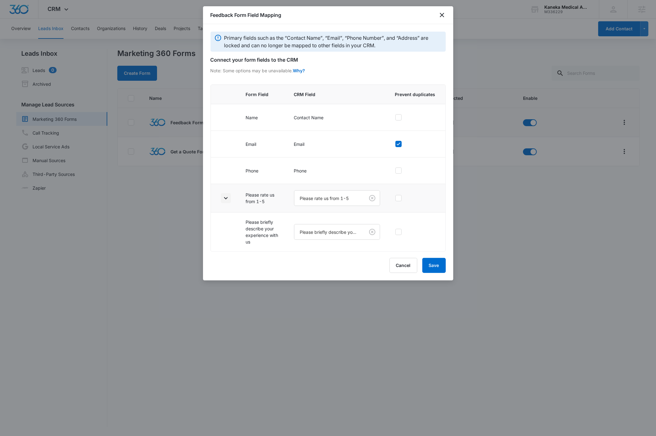
click at [227, 199] on icon "button" at bounding box center [226, 198] width 4 height 2
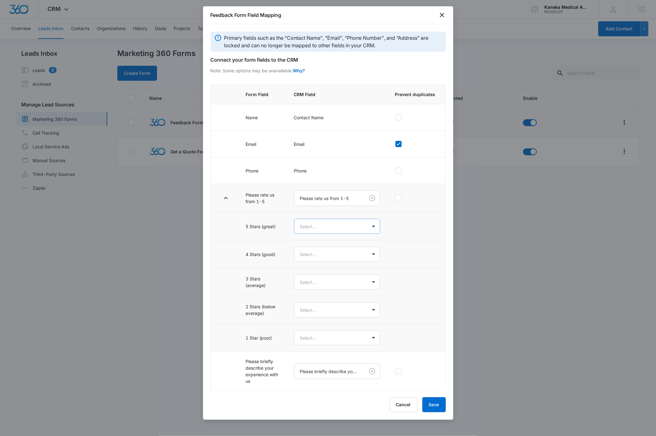
click at [342, 227] on body "CRM Apps Reputation Forms CRM Email Social Content Ads Intelligence Files Brand…" at bounding box center [328, 218] width 656 height 436
click at [329, 249] on p "5 Stars (great)" at bounding box center [317, 250] width 30 height 7
click at [331, 257] on body "CRM Apps Reputation Forms CRM Email Social Content Ads Intelligence Files Brand…" at bounding box center [328, 218] width 656 height 436
click at [324, 288] on p "4 Stars (good)" at bounding box center [317, 290] width 30 height 7
click at [325, 288] on body "CRM Apps Reputation Forms CRM Email Social Content Ads Intelligence Files Brand…" at bounding box center [328, 218] width 656 height 436
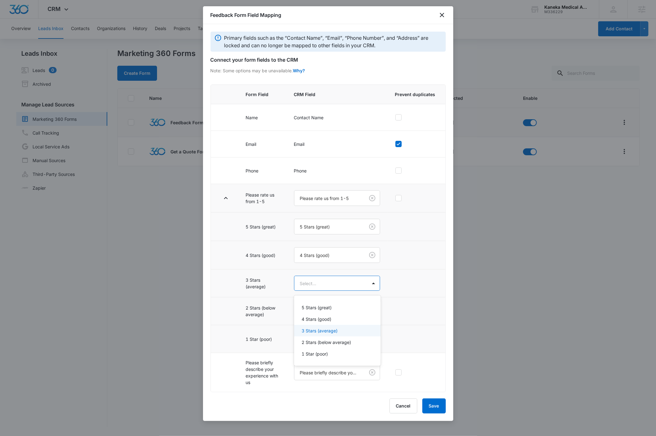
click at [325, 331] on p "3 Stars (average)" at bounding box center [320, 330] width 36 height 7
click at [328, 316] on body "CRM Apps Reputation Forms CRM Email Social Content Ads Intelligence Files Brand…" at bounding box center [328, 218] width 656 height 436
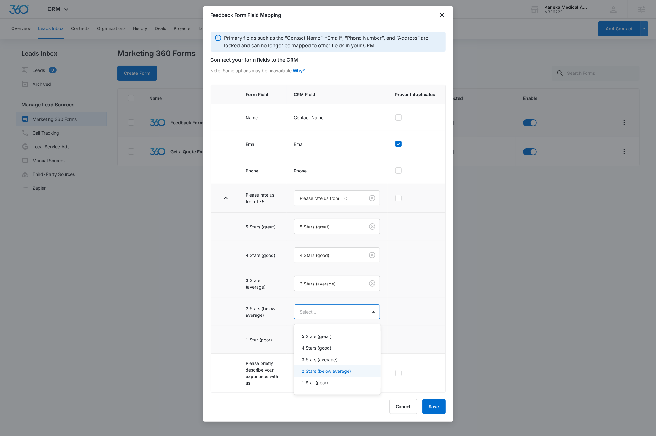
click at [316, 371] on p "2 Stars (below average)" at bounding box center [326, 371] width 49 height 7
click at [326, 345] on body "CRM Apps Reputation Forms CRM Email Social Content Ads Intelligence Files Brand…" at bounding box center [328, 218] width 656 height 436
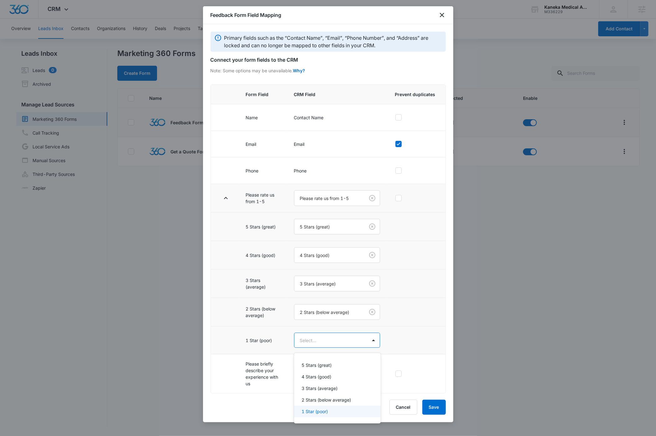
click at [313, 411] on p "1 Star (poor)" at bounding box center [315, 411] width 26 height 7
click at [224, 198] on icon "button" at bounding box center [226, 198] width 8 height 8
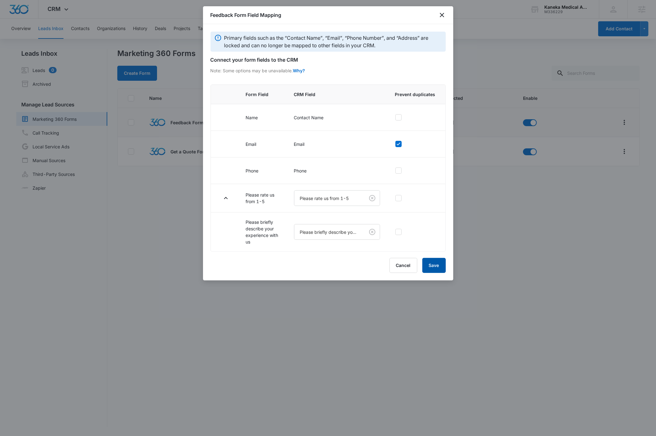
click at [436, 268] on button "Save" at bounding box center [434, 265] width 23 height 15
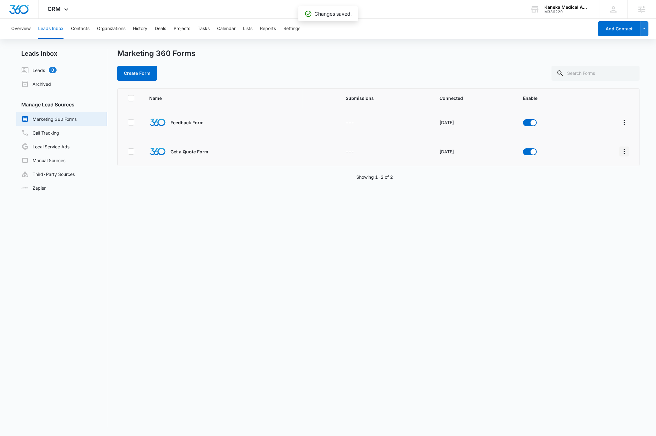
click at [621, 152] on icon "Overflow Menu" at bounding box center [625, 152] width 8 height 8
click at [583, 187] on div "Field Mapping" at bounding box center [590, 188] width 35 height 4
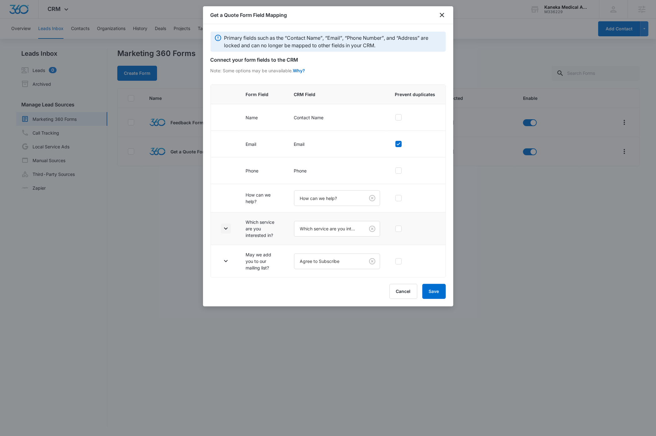
click at [227, 230] on icon "button" at bounding box center [226, 229] width 8 height 8
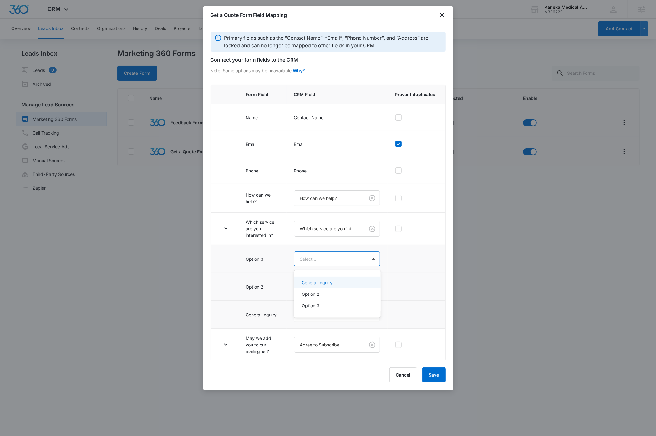
click at [338, 260] on body "CRM Apps Reputation Forms CRM Email Social Content Ads Intelligence Files Brand…" at bounding box center [328, 218] width 656 height 436
click at [329, 306] on div "Option 3" at bounding box center [337, 305] width 70 height 7
click at [332, 288] on body "CRM Apps Reputation Forms CRM Email Social Content Ads Intelligence Files Brand…" at bounding box center [328, 218] width 656 height 436
click at [327, 322] on div "Option 2" at bounding box center [337, 323] width 70 height 7
click at [328, 319] on body "CRM Apps Reputation Forms CRM Email Social Content Ads Intelligence Files Brand…" at bounding box center [328, 218] width 656 height 436
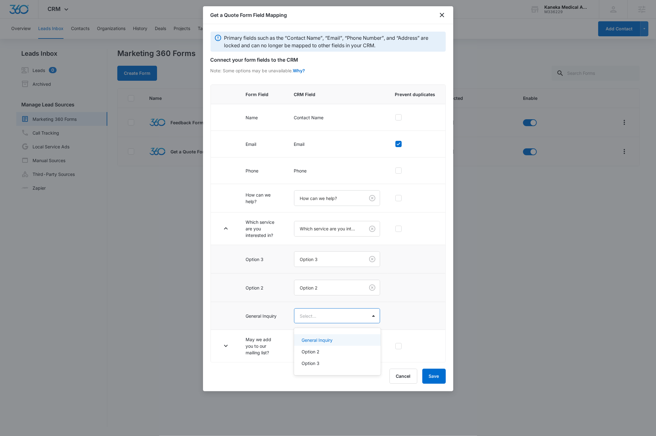
click at [327, 341] on p "General Inquiry" at bounding box center [317, 340] width 31 height 7
click at [224, 349] on icon "button" at bounding box center [226, 347] width 8 height 8
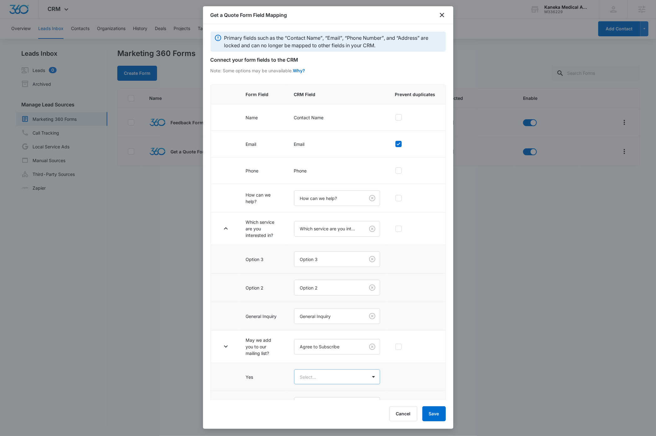
click at [324, 381] on body "CRM Apps Reputation Forms CRM Email Social Content Ads Intelligence Files Brand…" at bounding box center [328, 218] width 656 height 436
click at [313, 402] on div "Yes" at bounding box center [334, 401] width 64 height 7
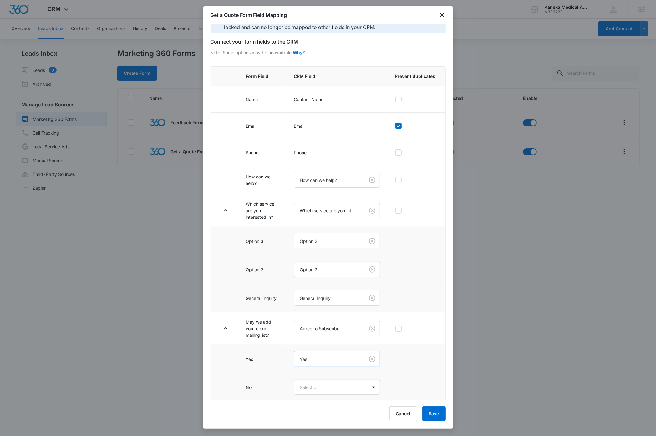
scroll to position [23, 0]
click at [321, 386] on body "CRM Apps Reputation Forms CRM Email Social Content Ads Intelligence Files Brand…" at bounding box center [328, 218] width 656 height 436
drag, startPoint x: 313, startPoint y: 419, endPoint x: 279, endPoint y: 420, distance: 34.4
click at [313, 419] on div "No" at bounding box center [334, 419] width 64 height 7
click at [218, 410] on div "Cancel Save" at bounding box center [328, 413] width 235 height 15
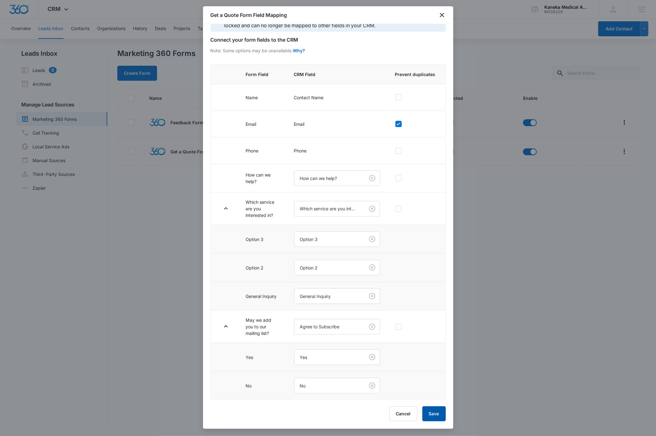
click at [437, 417] on button "Save" at bounding box center [434, 413] width 23 height 15
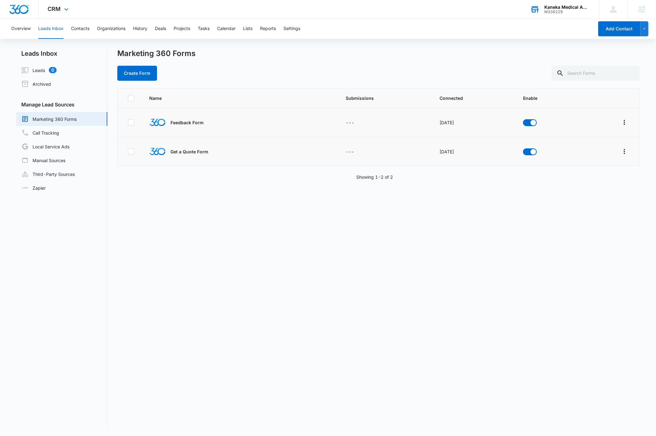
click at [566, 10] on div "M336229" at bounding box center [568, 12] width 46 height 4
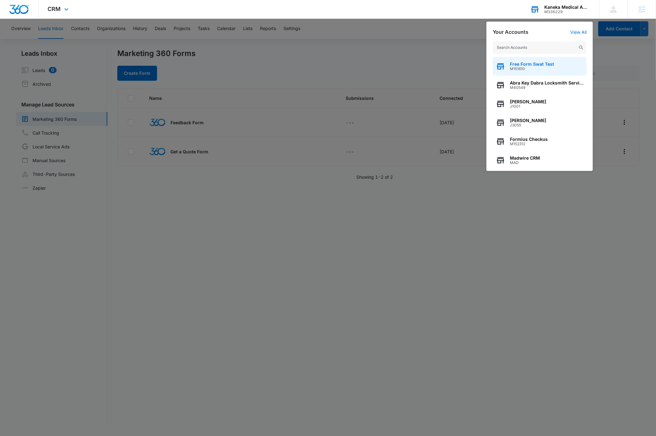
click at [540, 65] on span "Free Form Swat Test" at bounding box center [532, 64] width 44 height 5
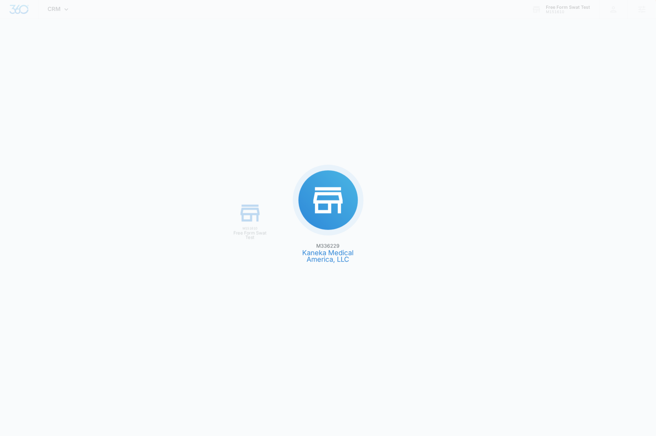
click at [558, 9] on div "M336229 Kaneka Medical America, LLC M151610 Free Form Swat Test" at bounding box center [328, 218] width 656 height 436
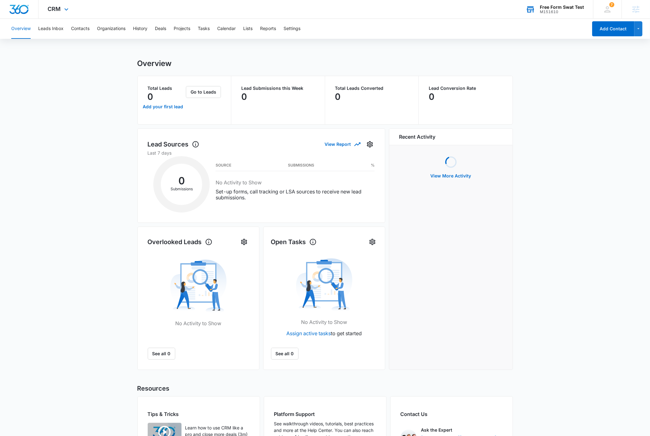
click at [561, 6] on div "Free Form Swat Test" at bounding box center [562, 7] width 44 height 5
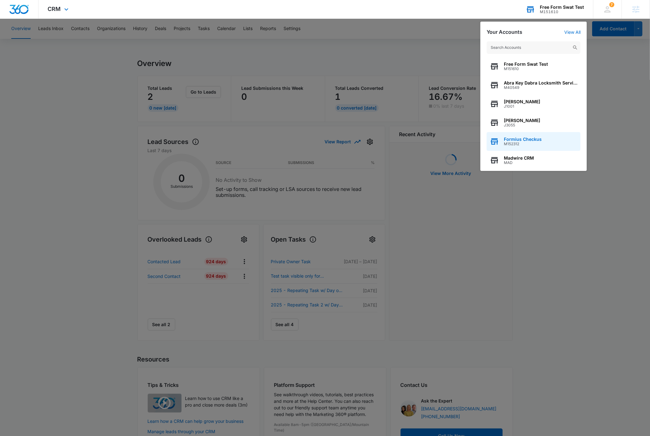
click at [535, 139] on span "Formius Checkus" at bounding box center [523, 139] width 38 height 5
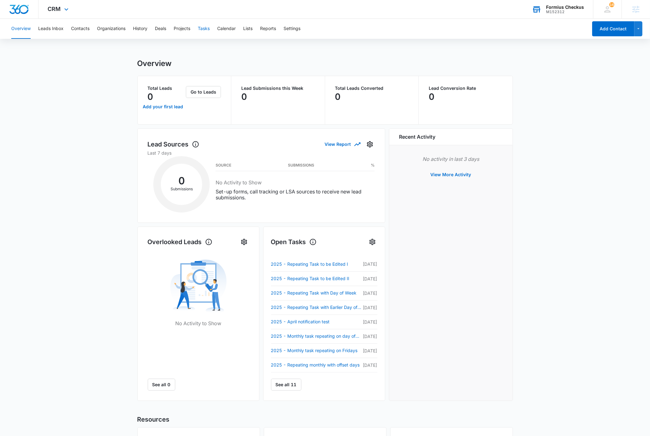
click at [201, 27] on button "Tasks" at bounding box center [204, 29] width 12 height 20
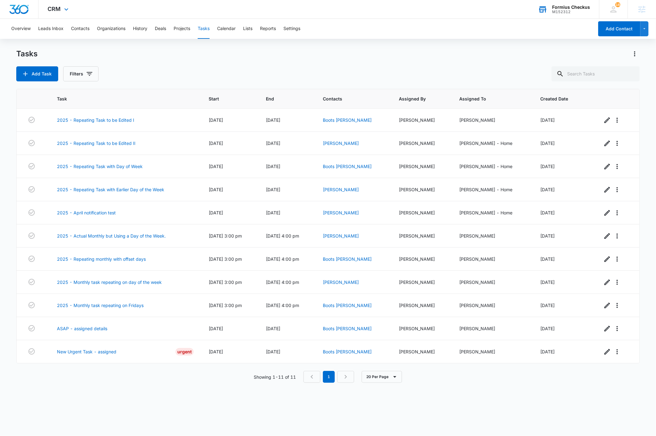
click at [195, 406] on div "Task Start End Contacts Assigned By Assigned To Created Date 2025 - Repeating T…" at bounding box center [328, 258] width 624 height 339
click at [83, 355] on link "New Urgent Task - assigned" at bounding box center [86, 351] width 59 height 7
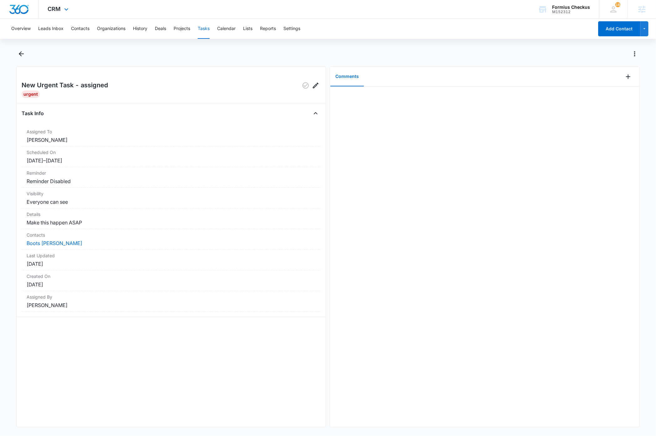
click at [23, 12] on img "Dashboard" at bounding box center [19, 9] width 20 height 9
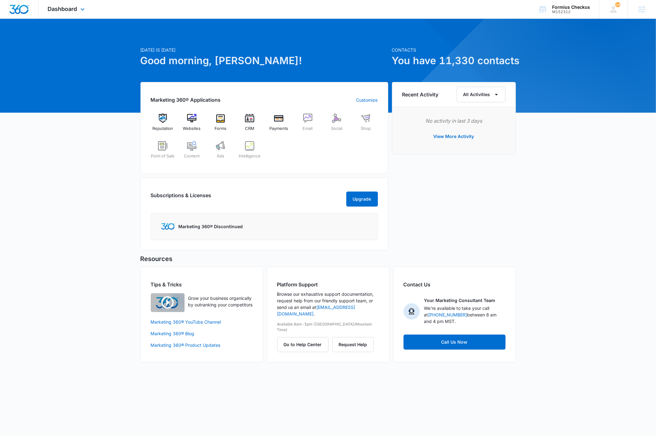
click at [18, 14] on div at bounding box center [19, 9] width 39 height 18
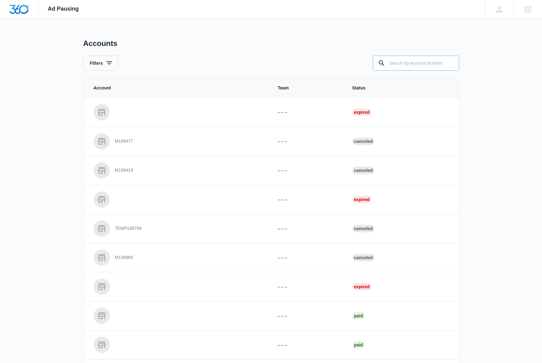
click at [418, 62] on input "text" at bounding box center [416, 63] width 86 height 15
paste input "M309151"
type input "M309151"
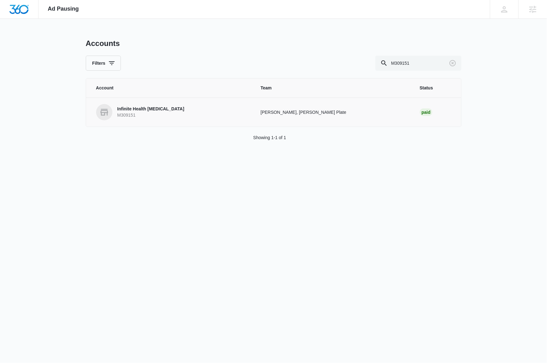
click at [164, 111] on p "Infinite Health [MEDICAL_DATA]" at bounding box center [150, 109] width 67 height 6
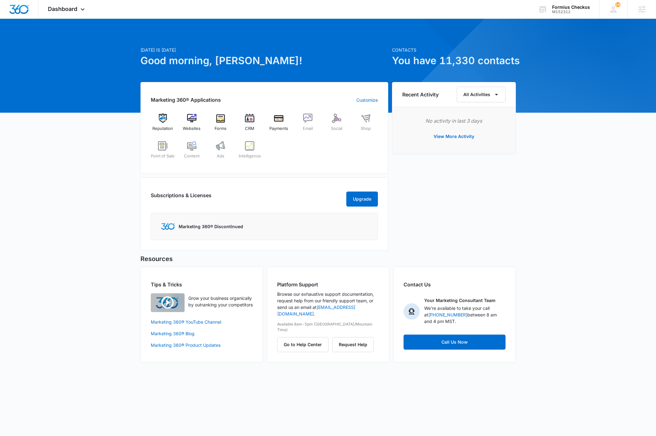
click at [573, 205] on div "Today is Thursday, September 11th Good morning, Dave! Contacts You have 11,330 …" at bounding box center [328, 198] width 656 height 343
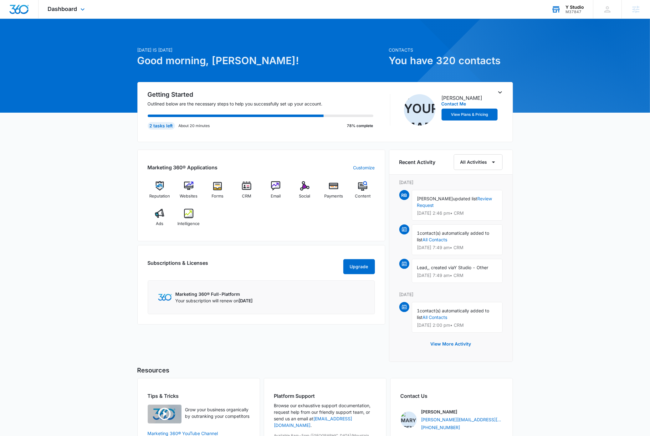
click at [573, 14] on div "Y Studio M37847 Your Accounts View All" at bounding box center [567, 9] width 51 height 18
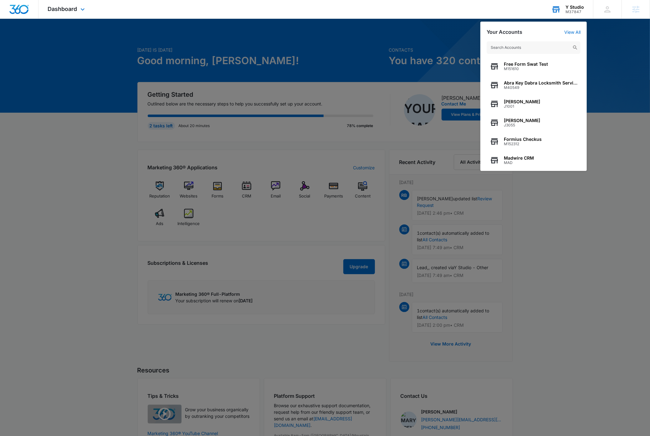
click at [544, 45] on input "text" at bounding box center [534, 47] width 94 height 13
click at [543, 46] on input "text" at bounding box center [534, 47] width 94 height 13
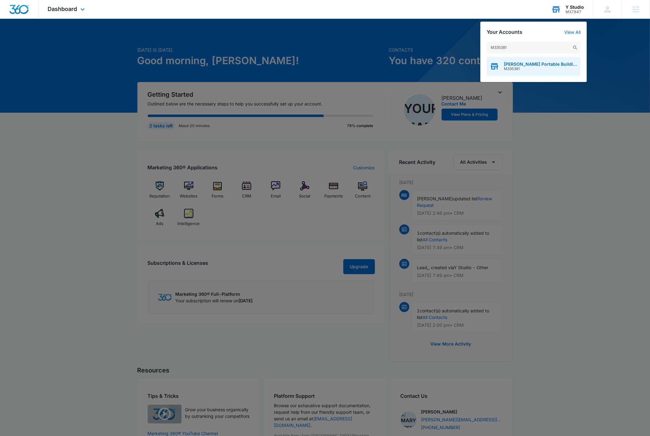
type input "M335381"
click at [545, 64] on span "Morris Portable Buildings" at bounding box center [541, 64] width 74 height 5
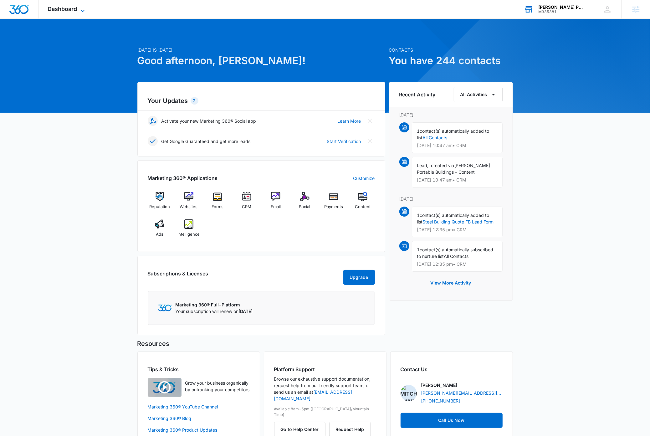
click at [85, 11] on icon at bounding box center [83, 11] width 8 height 8
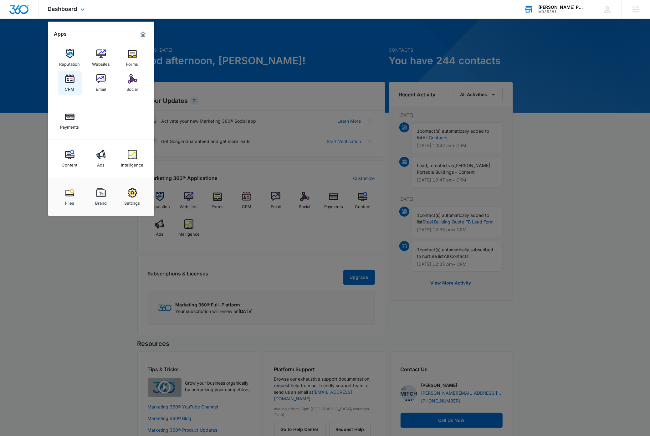
click at [69, 81] on img at bounding box center [69, 78] width 9 height 9
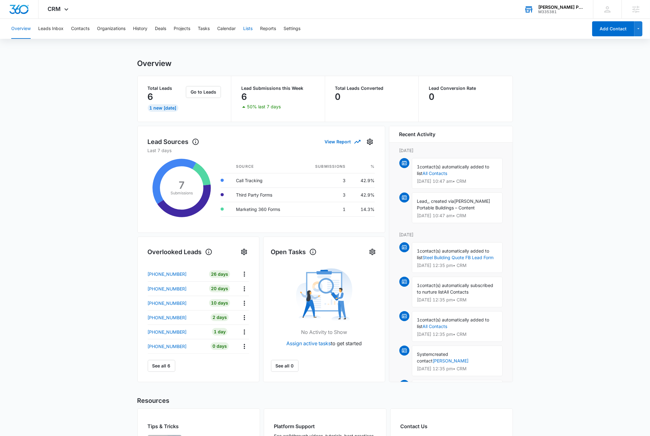
click at [246, 28] on button "Lists" at bounding box center [247, 29] width 9 height 20
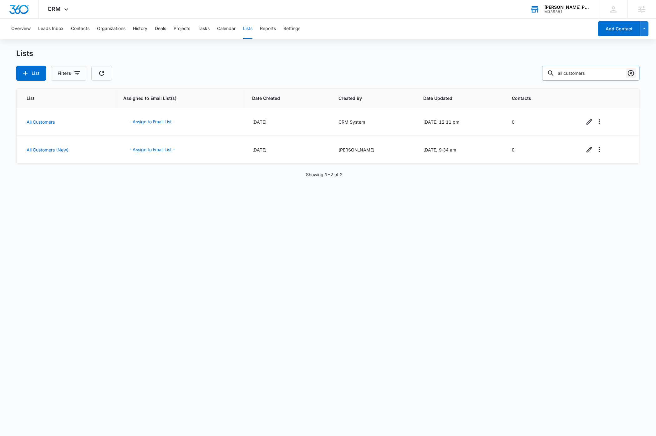
click at [631, 74] on icon "Clear" at bounding box center [631, 73] width 6 height 6
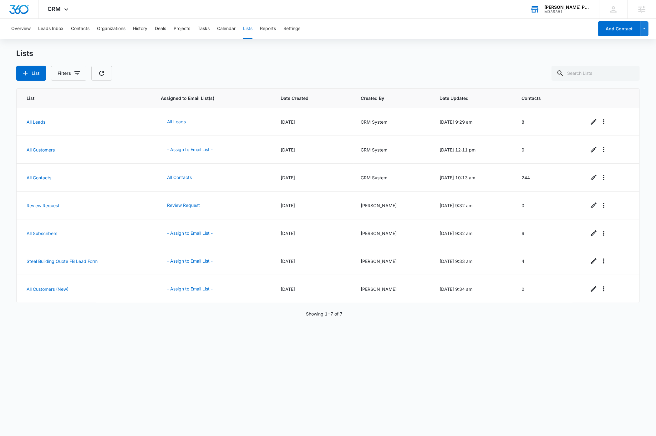
click at [195, 359] on div "List Assigned to Email List(s) Date Created Created By Date Updated Contacts Al…" at bounding box center [328, 257] width 624 height 339
click at [81, 31] on button "Contacts" at bounding box center [80, 29] width 18 height 20
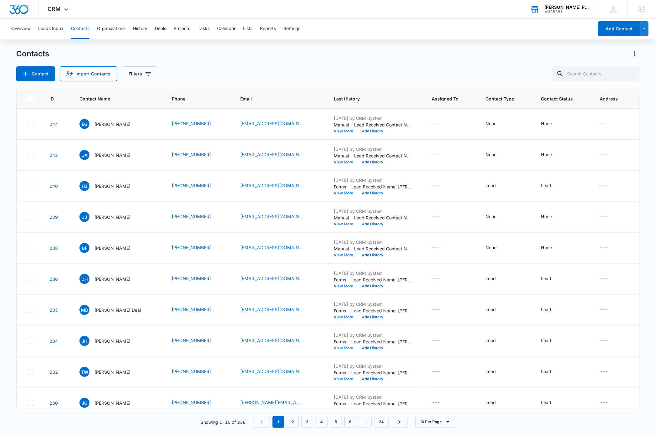
click at [568, 6] on div "Morris Portable Buildings" at bounding box center [568, 7] width 46 height 5
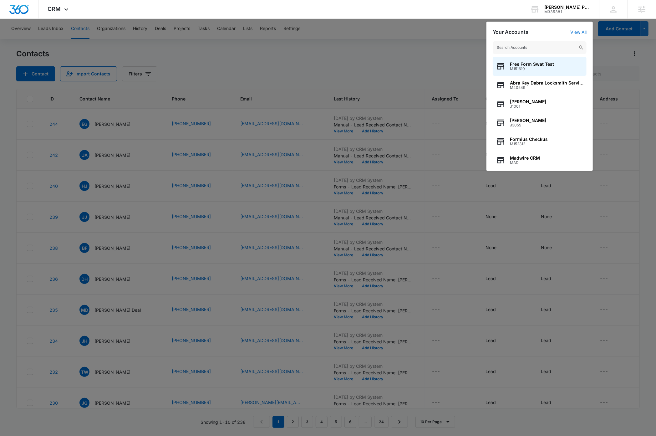
click at [541, 49] on input "text" at bounding box center [540, 47] width 94 height 13
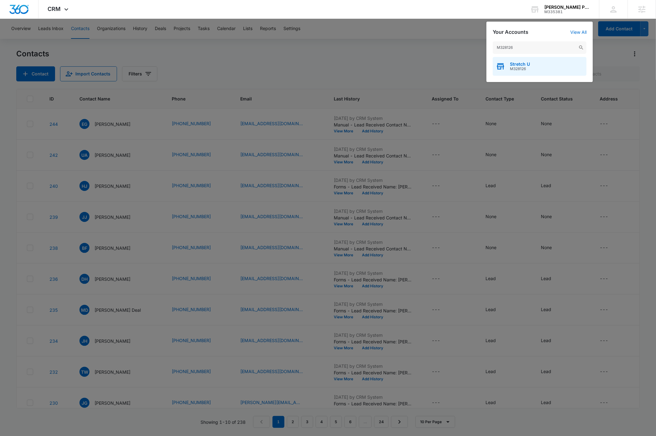
type input "M328126"
click at [525, 66] on span "Stretch U" at bounding box center [520, 64] width 20 height 5
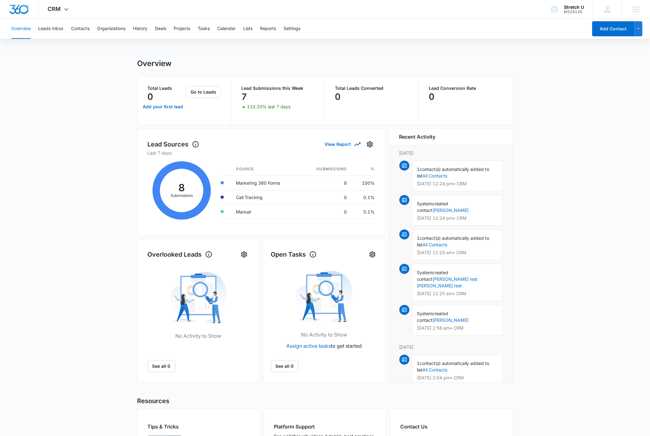
drag, startPoint x: 65, startPoint y: 8, endPoint x: 66, endPoint y: 17, distance: 9.4
click at [65, 7] on icon at bounding box center [67, 10] width 8 height 8
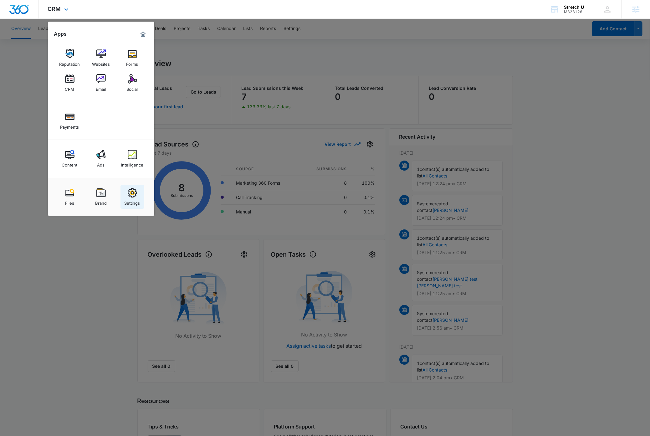
click at [134, 196] on img at bounding box center [132, 192] width 9 height 9
select select "13"
select select "US"
select select "America/Denver"
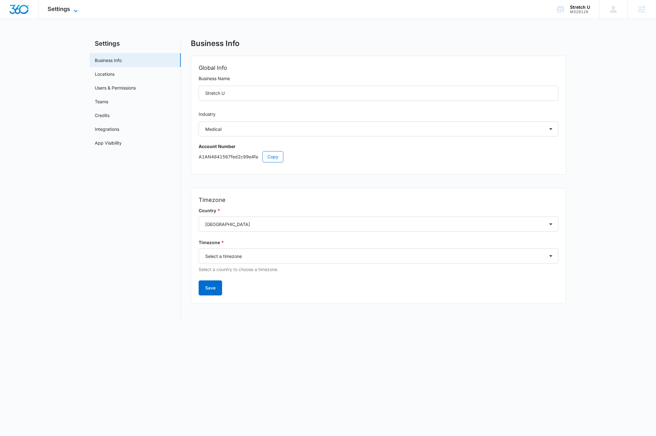
click at [65, 9] on span "Settings" at bounding box center [59, 9] width 23 height 7
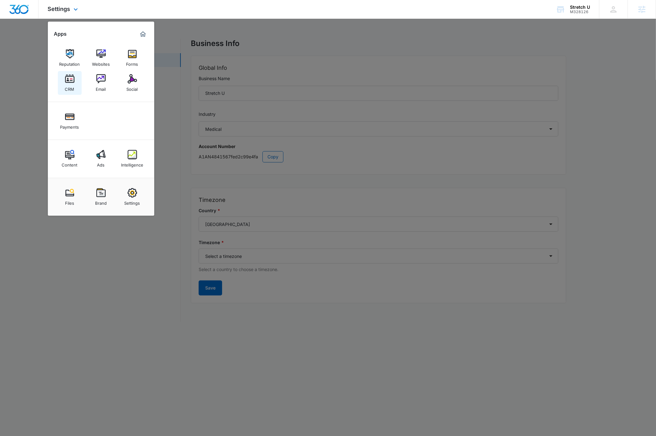
click at [67, 85] on div "CRM" at bounding box center [69, 88] width 9 height 8
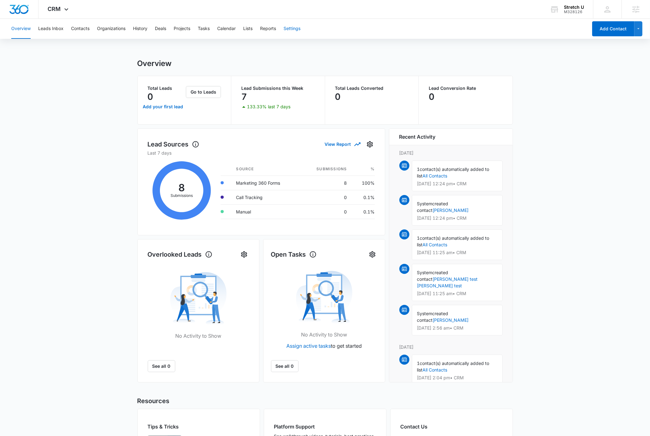
click at [289, 30] on button "Settings" at bounding box center [292, 29] width 17 height 20
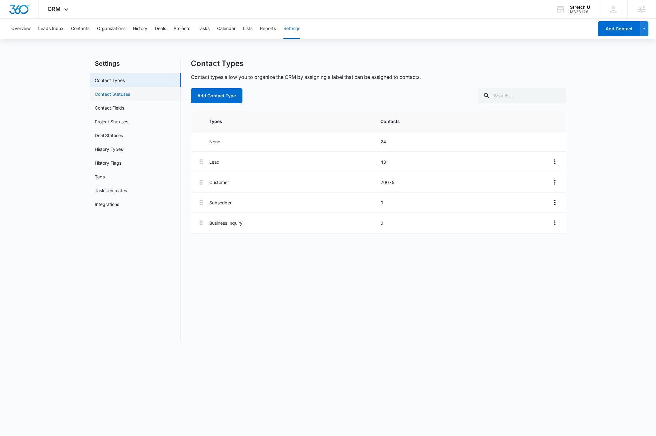
click at [112, 97] on link "Contact Statuses" at bounding box center [112, 94] width 35 height 7
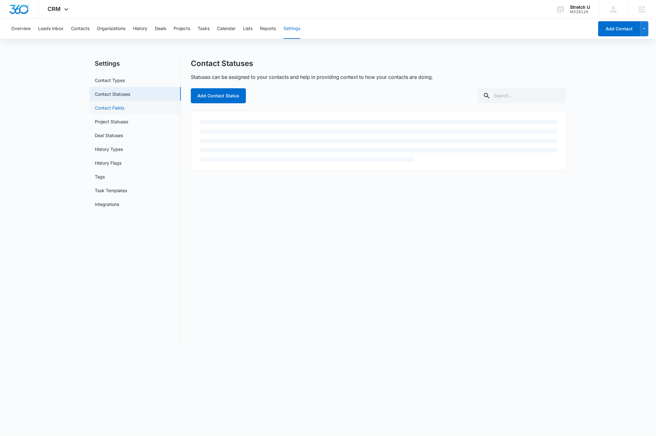
click at [114, 110] on link "Contact Fields" at bounding box center [109, 108] width 29 height 7
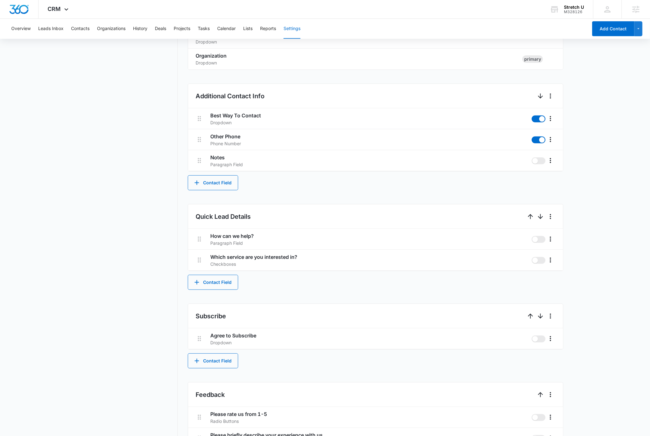
scroll to position [274, 0]
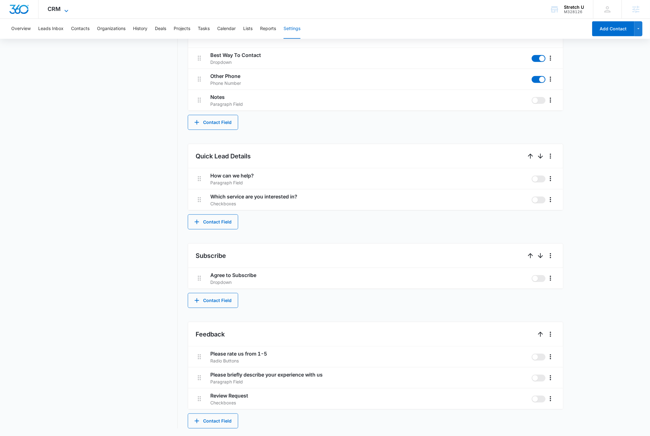
click at [66, 10] on icon at bounding box center [67, 11] width 8 height 8
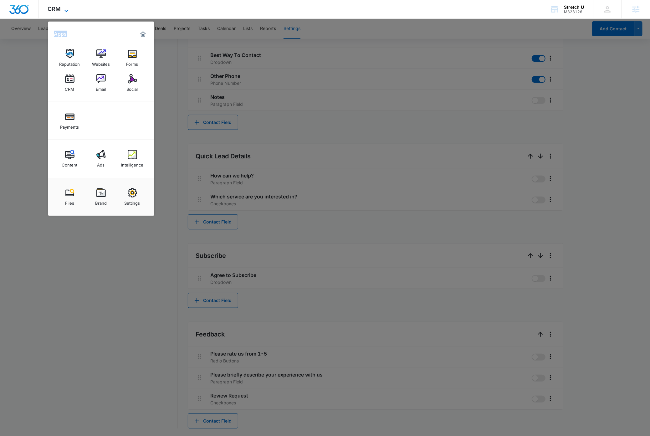
click at [66, 10] on icon at bounding box center [67, 11] width 8 height 8
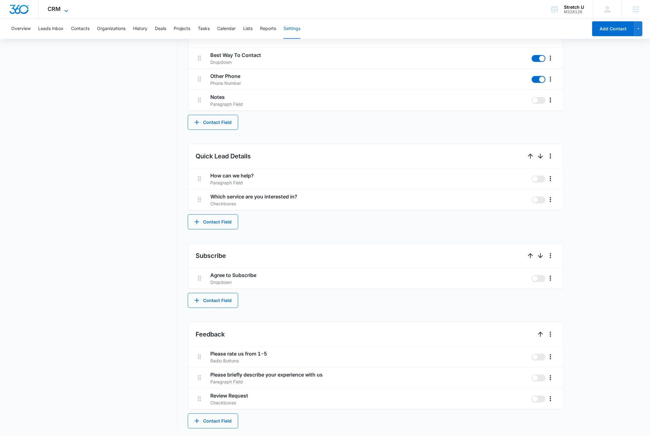
click at [64, 7] on icon at bounding box center [67, 11] width 8 height 8
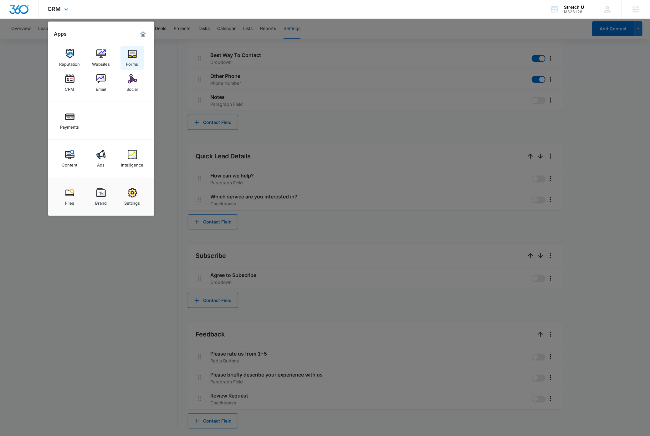
click at [132, 59] on div "Forms" at bounding box center [132, 63] width 12 height 8
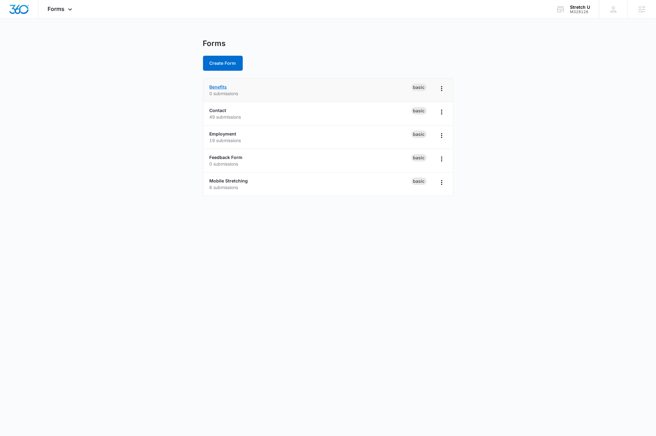
click at [218, 88] on link "Benefits" at bounding box center [219, 86] width 18 height 5
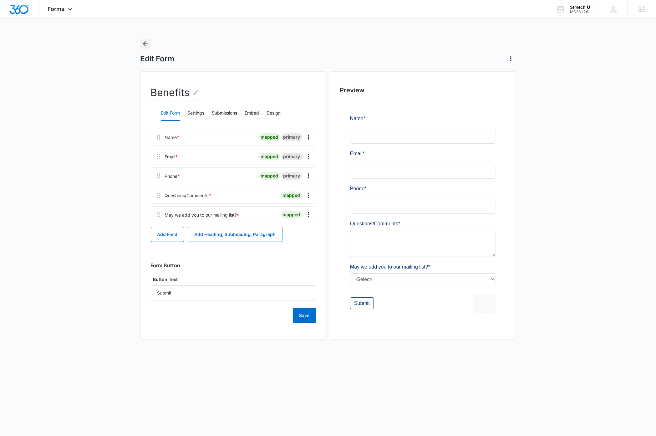
click at [146, 41] on icon "Back" at bounding box center [146, 44] width 8 height 8
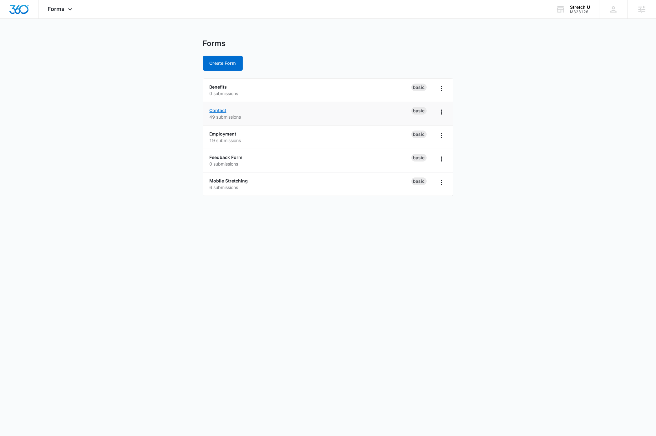
click at [215, 110] on link "Contact" at bounding box center [218, 110] width 17 height 5
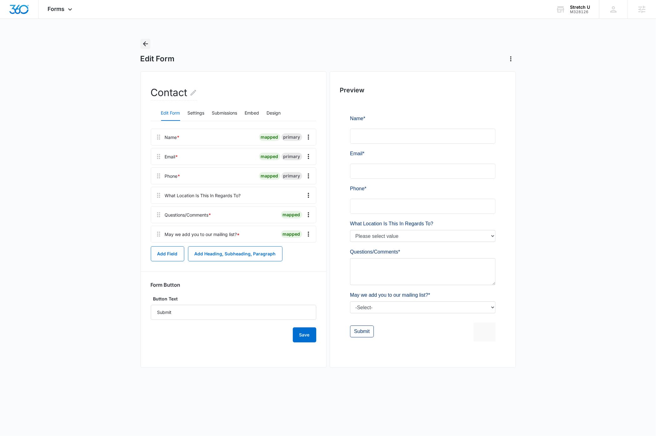
click at [146, 45] on icon "Back" at bounding box center [146, 44] width 8 height 8
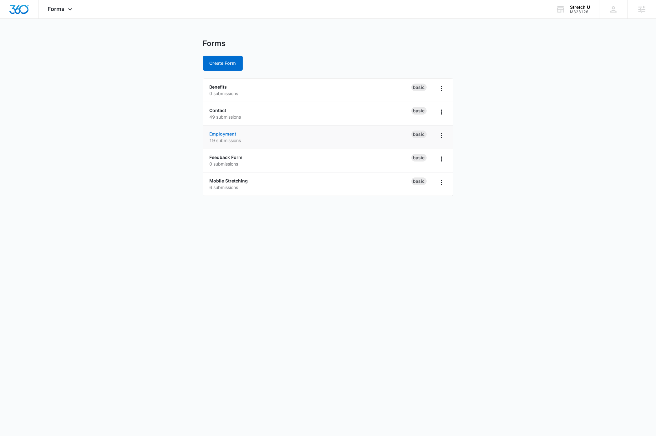
click at [221, 134] on link "Employment" at bounding box center [223, 133] width 27 height 5
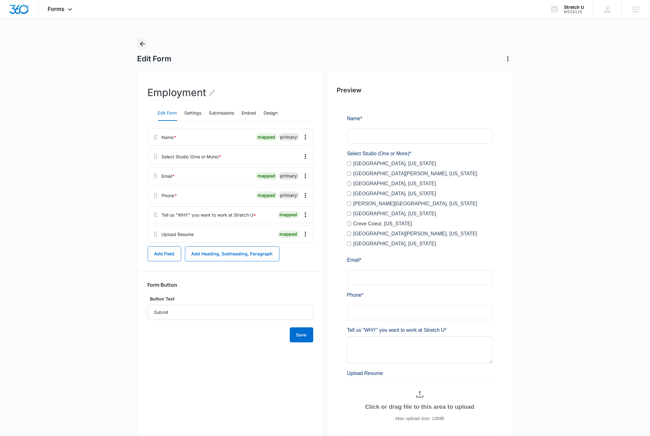
click at [142, 40] on icon "Back" at bounding box center [143, 44] width 8 height 8
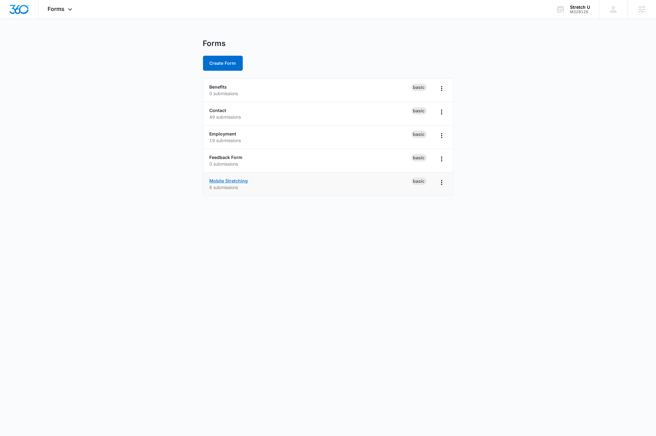
click at [227, 181] on link "Mobile Stretching" at bounding box center [229, 180] width 39 height 5
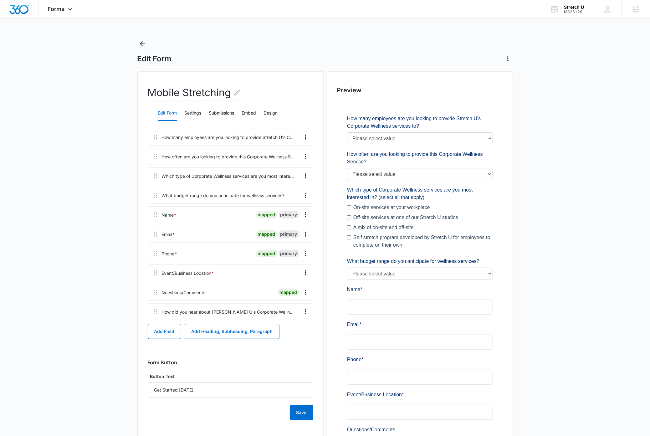
click at [558, 283] on main "Edit Form Mobile Stretching Edit Form Settings Submissions Embed Design How man…" at bounding box center [325, 299] width 650 height 521
click at [306, 199] on icon "Overflow Menu" at bounding box center [306, 196] width 8 height 8
click at [290, 212] on div "Edit" at bounding box center [288, 213] width 13 height 4
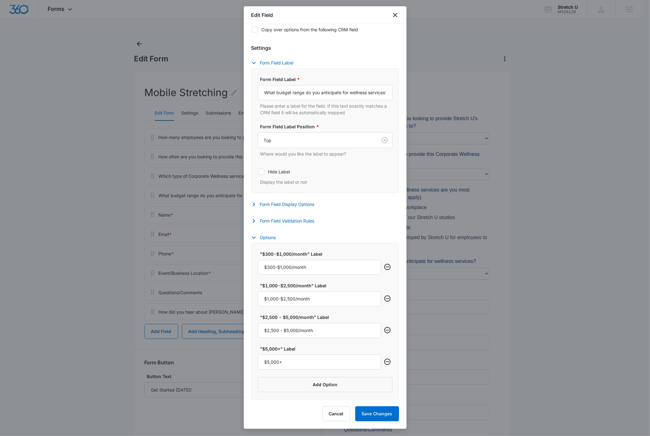
scroll to position [49, 0]
click at [331, 414] on button "Cancel" at bounding box center [336, 413] width 28 height 15
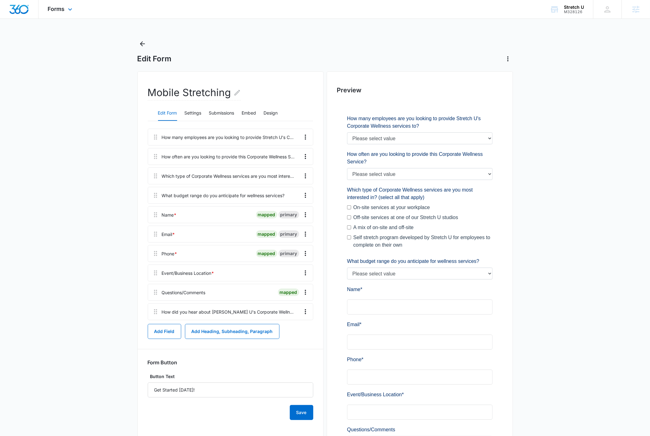
click at [16, 13] on img "Dashboard" at bounding box center [19, 9] width 20 height 9
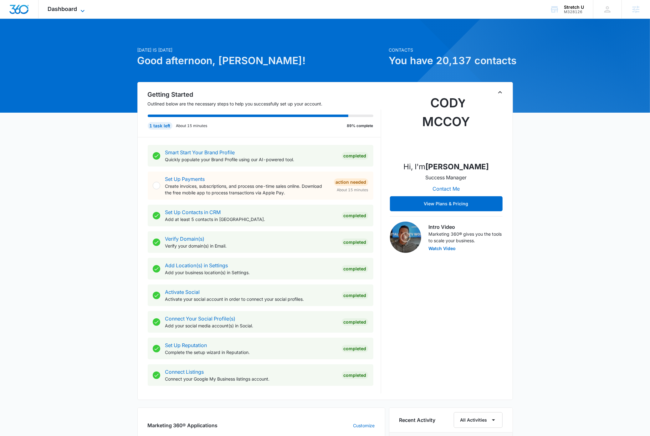
click at [81, 8] on icon at bounding box center [83, 11] width 8 height 8
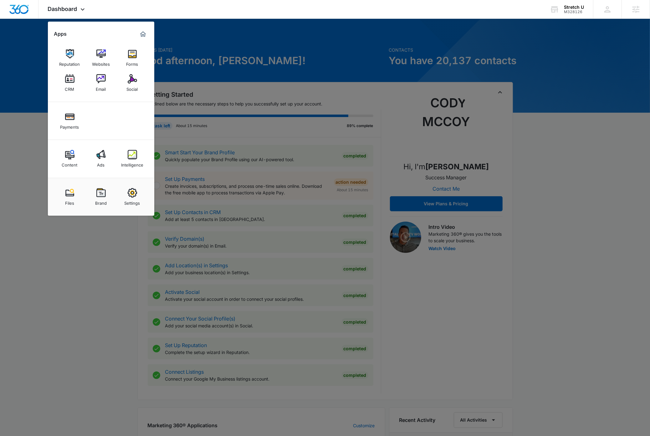
drag, startPoint x: 133, startPoint y: 59, endPoint x: 132, endPoint y: 66, distance: 7.3
click at [133, 59] on div "Forms" at bounding box center [132, 63] width 12 height 8
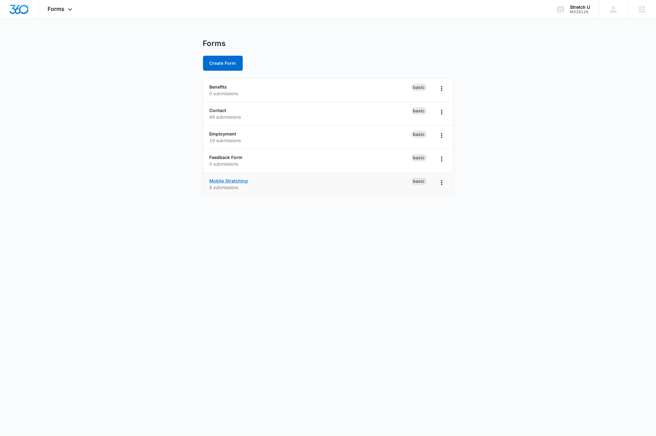
click at [233, 180] on link "Mobile Stretching" at bounding box center [229, 180] width 39 height 5
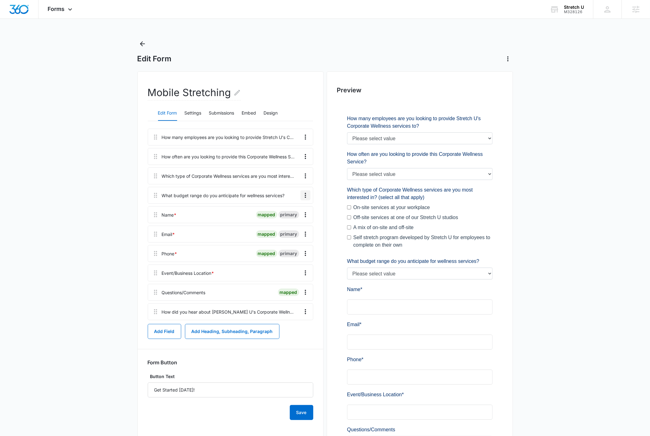
click at [307, 196] on icon "Overflow Menu" at bounding box center [306, 196] width 8 height 8
click at [294, 210] on button "Edit" at bounding box center [293, 212] width 36 height 9
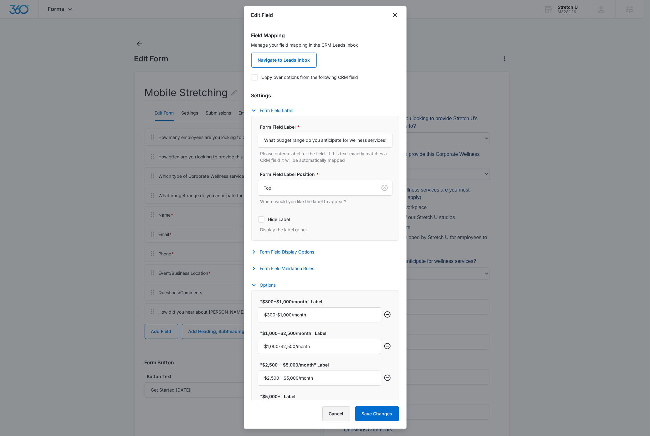
click at [336, 415] on button "Cancel" at bounding box center [336, 413] width 28 height 15
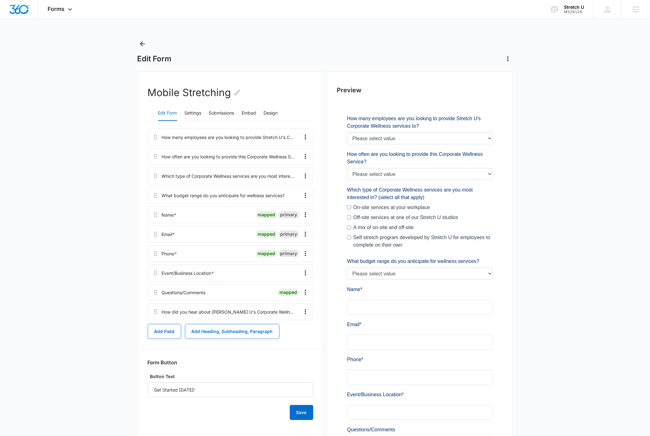
click at [78, 83] on main "Edit Form Mobile Stretching Edit Form Settings Submissions Embed Design How man…" at bounding box center [325, 299] width 650 height 521
